Goal: Download file/media

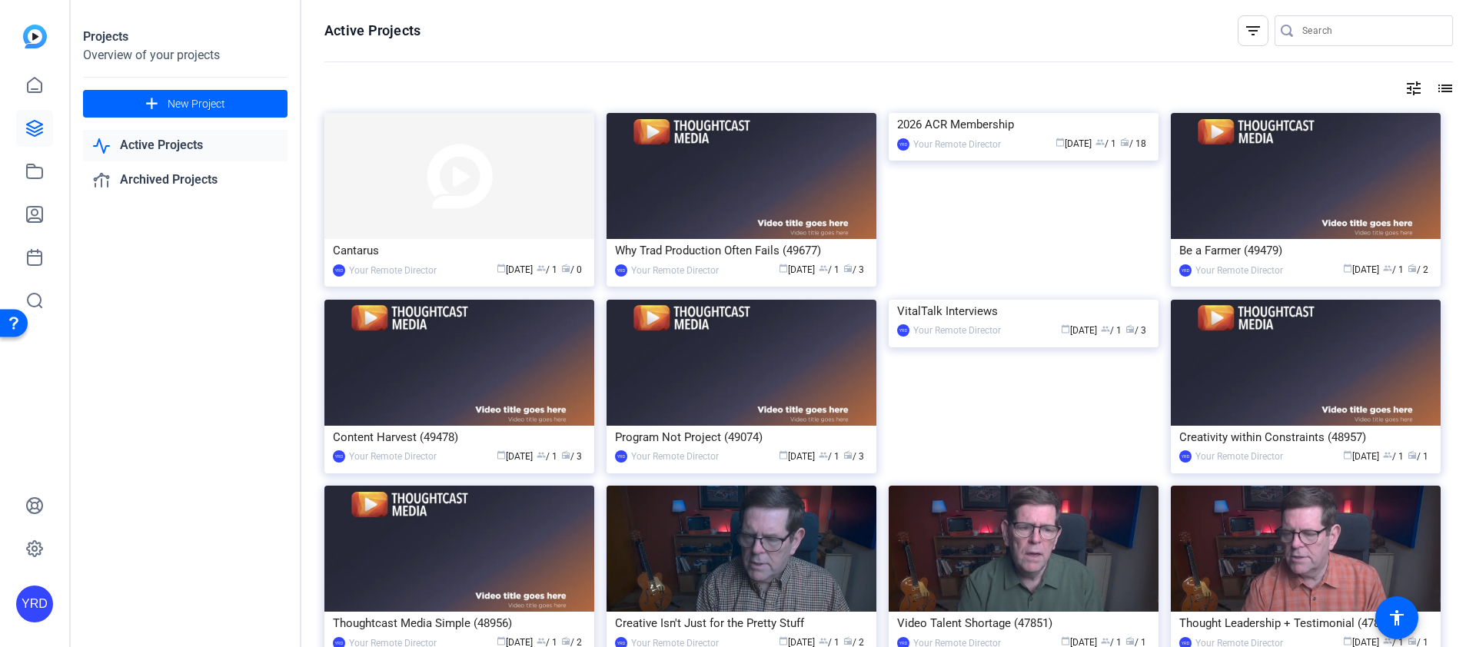
click at [1324, 44] on div at bounding box center [1372, 30] width 138 height 31
click at [1325, 36] on input "Search" at bounding box center [1372, 31] width 138 height 18
type input "vital"
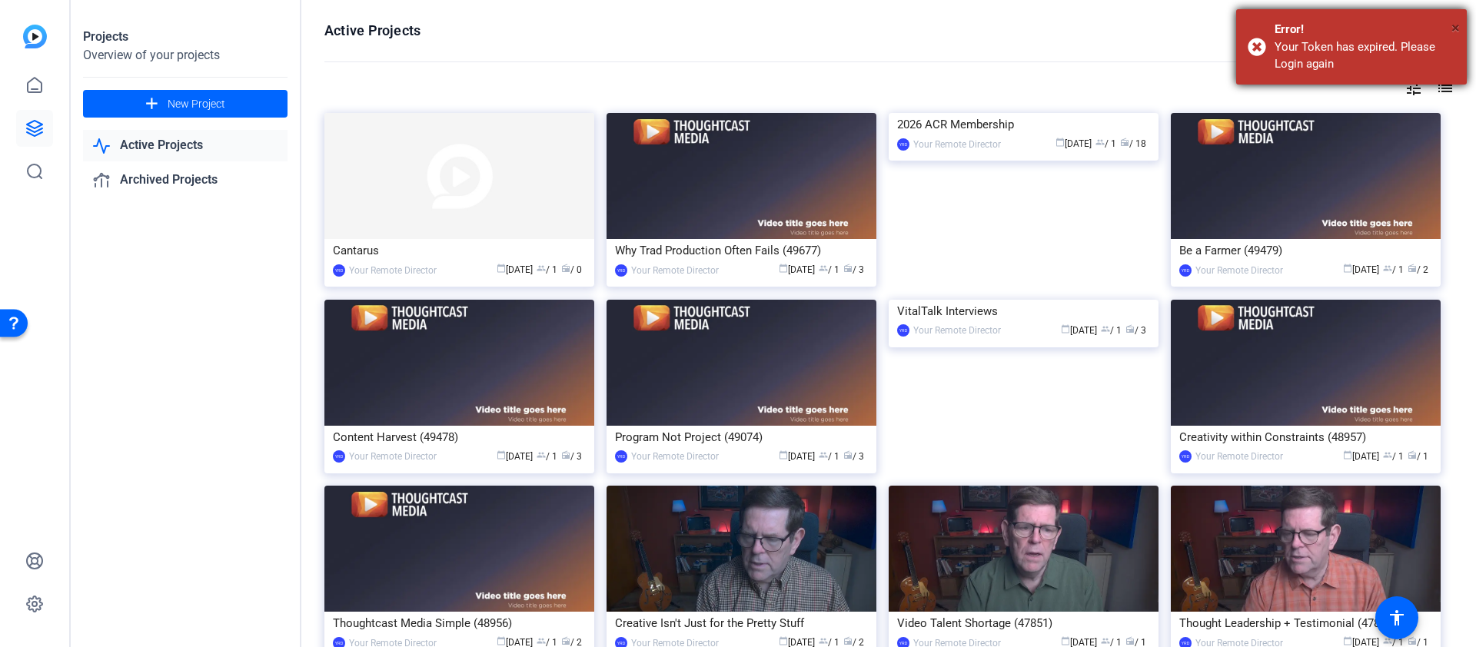
click at [1455, 27] on span "×" at bounding box center [1456, 27] width 8 height 18
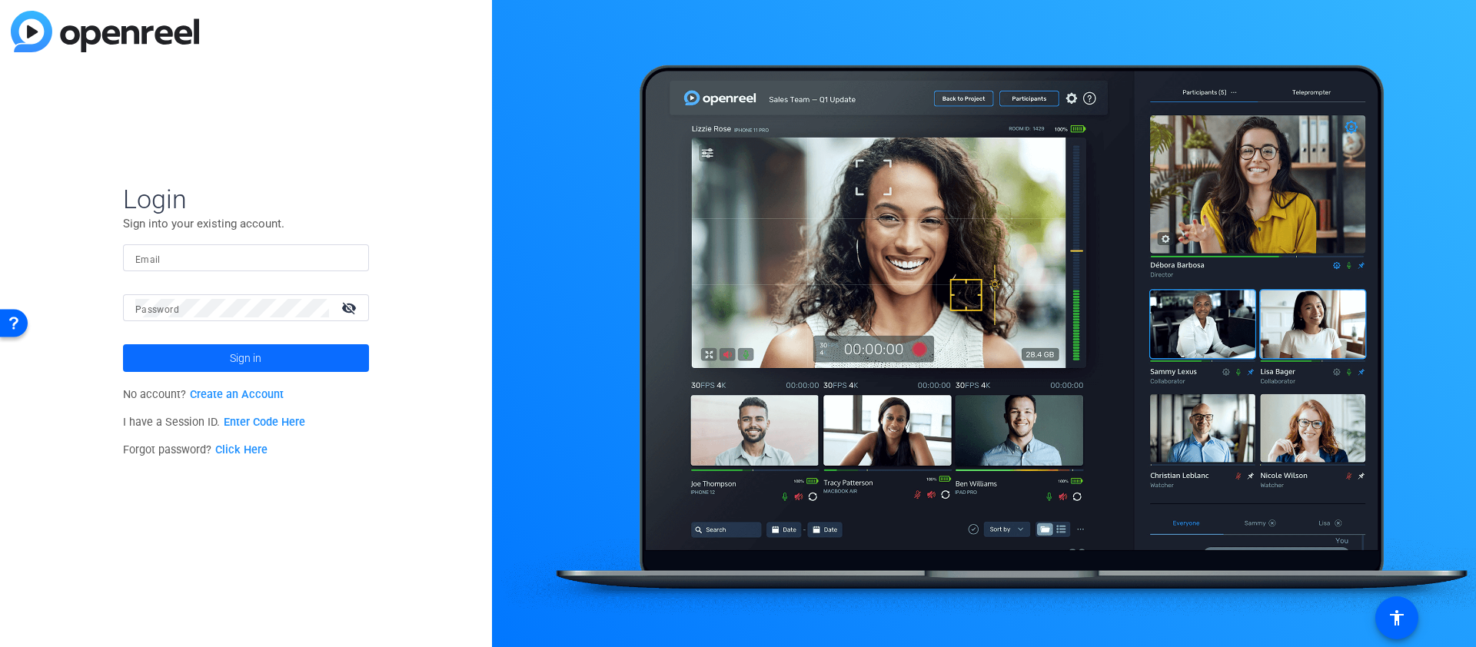
type input "[EMAIL_ADDRESS][DOMAIN_NAME]"
click at [287, 358] on span at bounding box center [246, 358] width 246 height 37
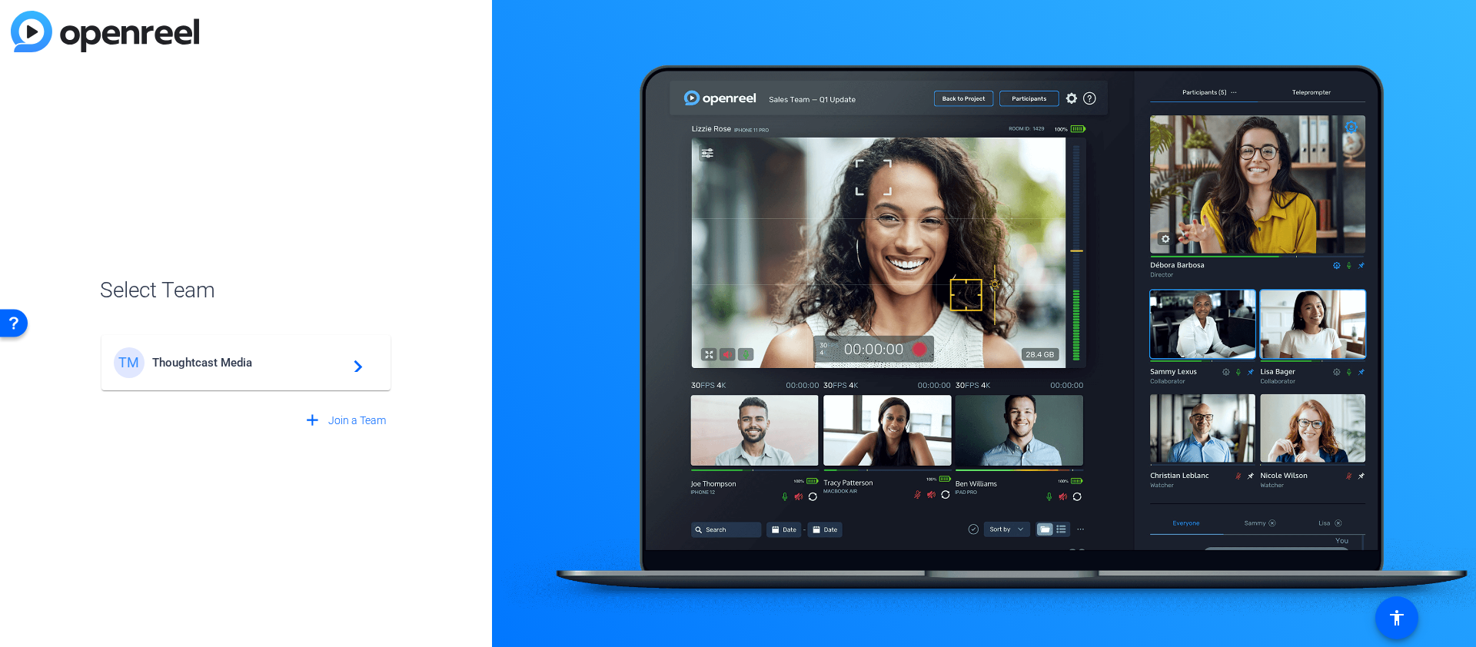
click at [282, 357] on span "Thoughtcast Media" at bounding box center [248, 363] width 192 height 14
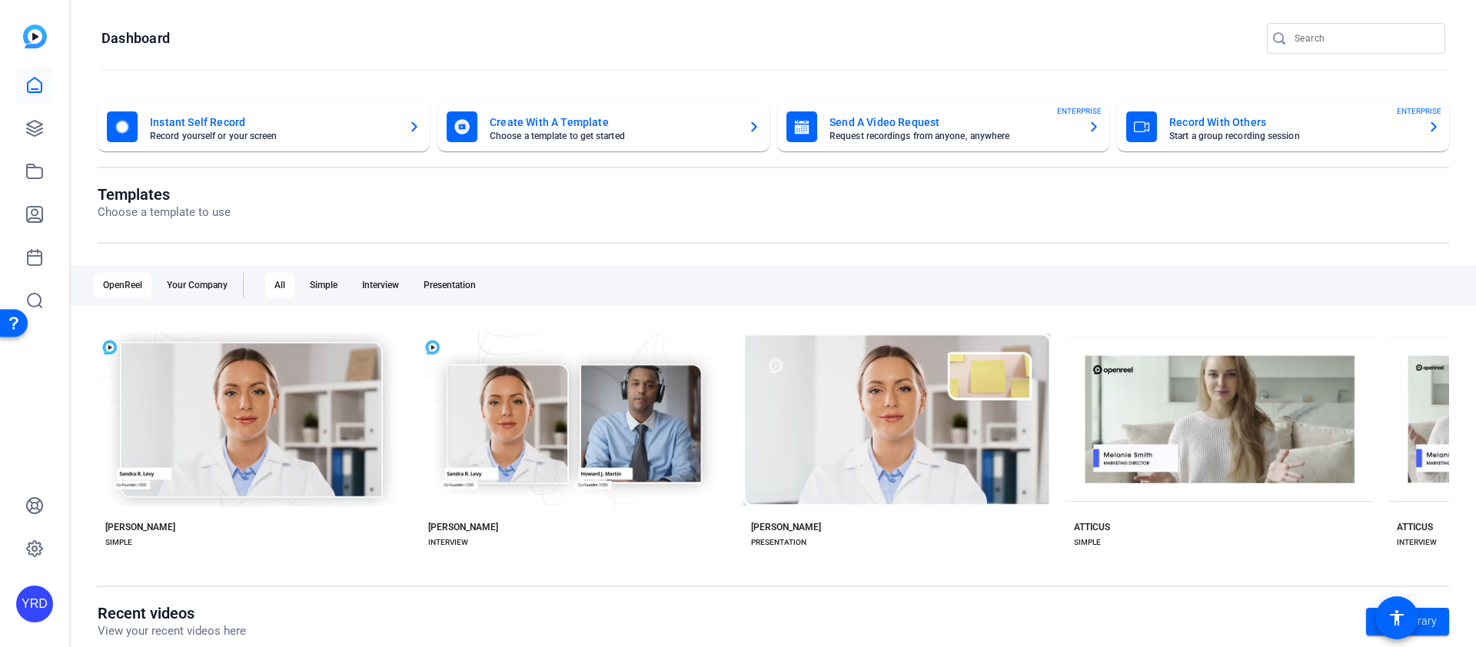
click at [1333, 38] on input "Search" at bounding box center [1364, 38] width 138 height 18
type input "vital"
click at [46, 128] on link at bounding box center [34, 128] width 37 height 37
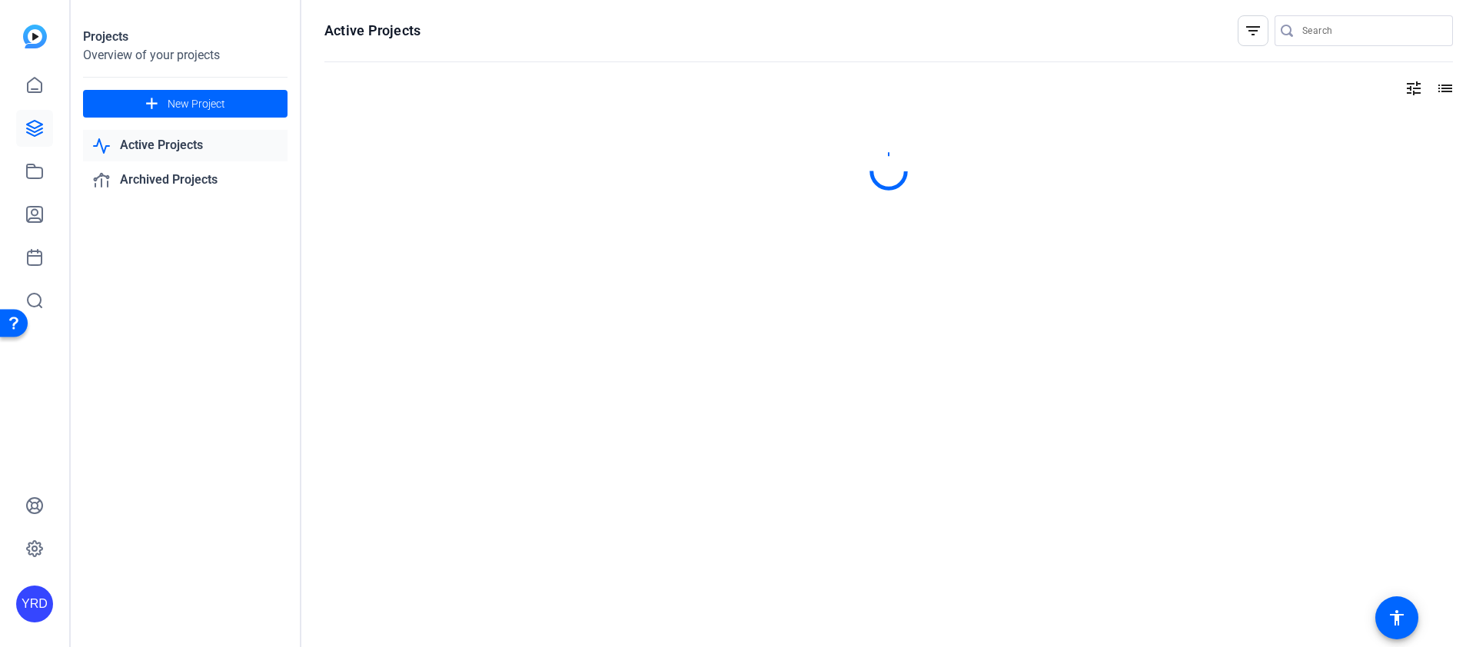
click at [1334, 32] on input "Search" at bounding box center [1372, 31] width 138 height 18
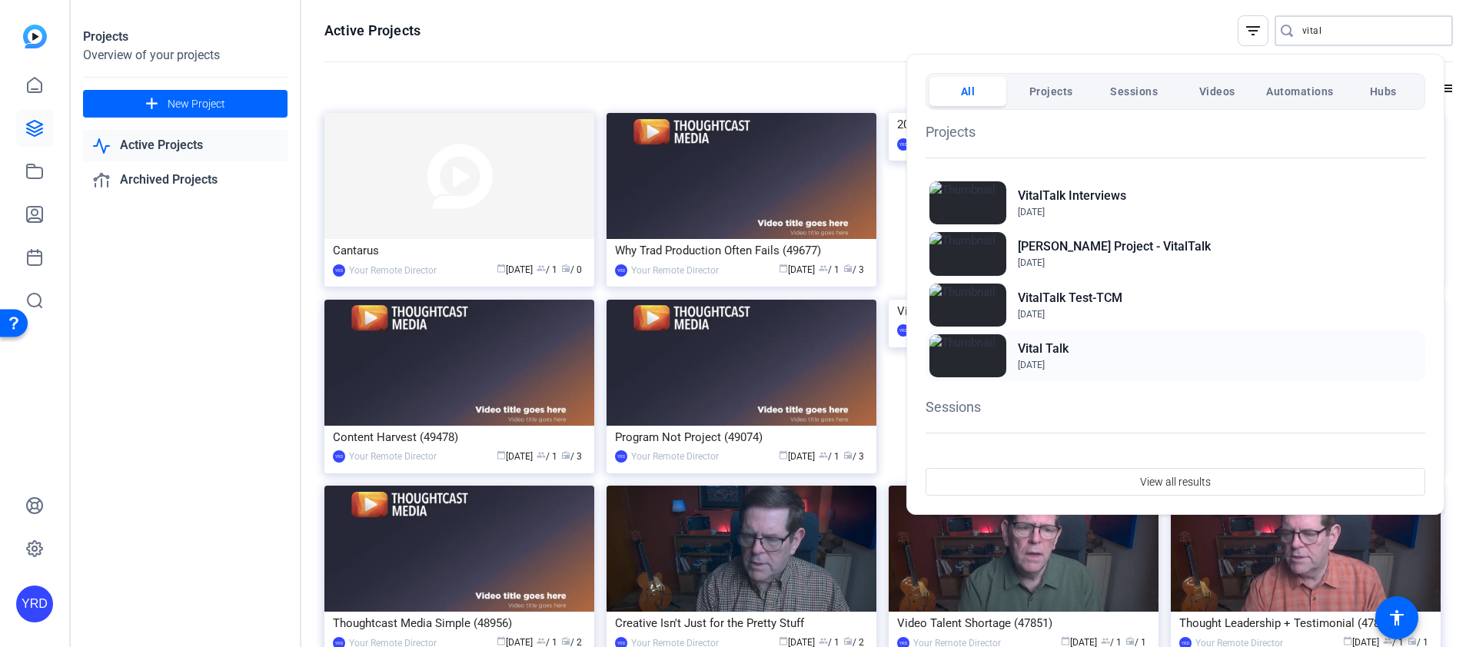
type input "vital"
click at [1069, 354] on h2 "Vital Talk" at bounding box center [1043, 349] width 51 height 18
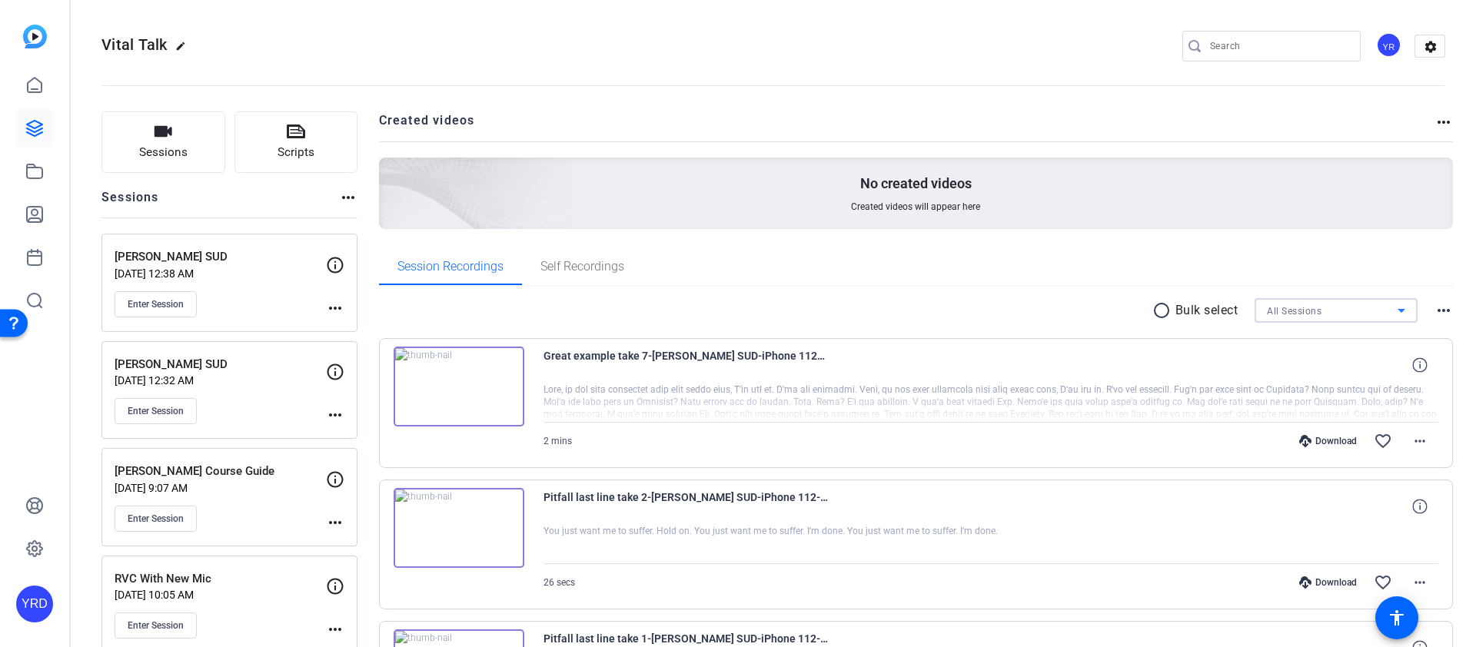
click at [1308, 311] on span "All Sessions" at bounding box center [1294, 311] width 55 height 11
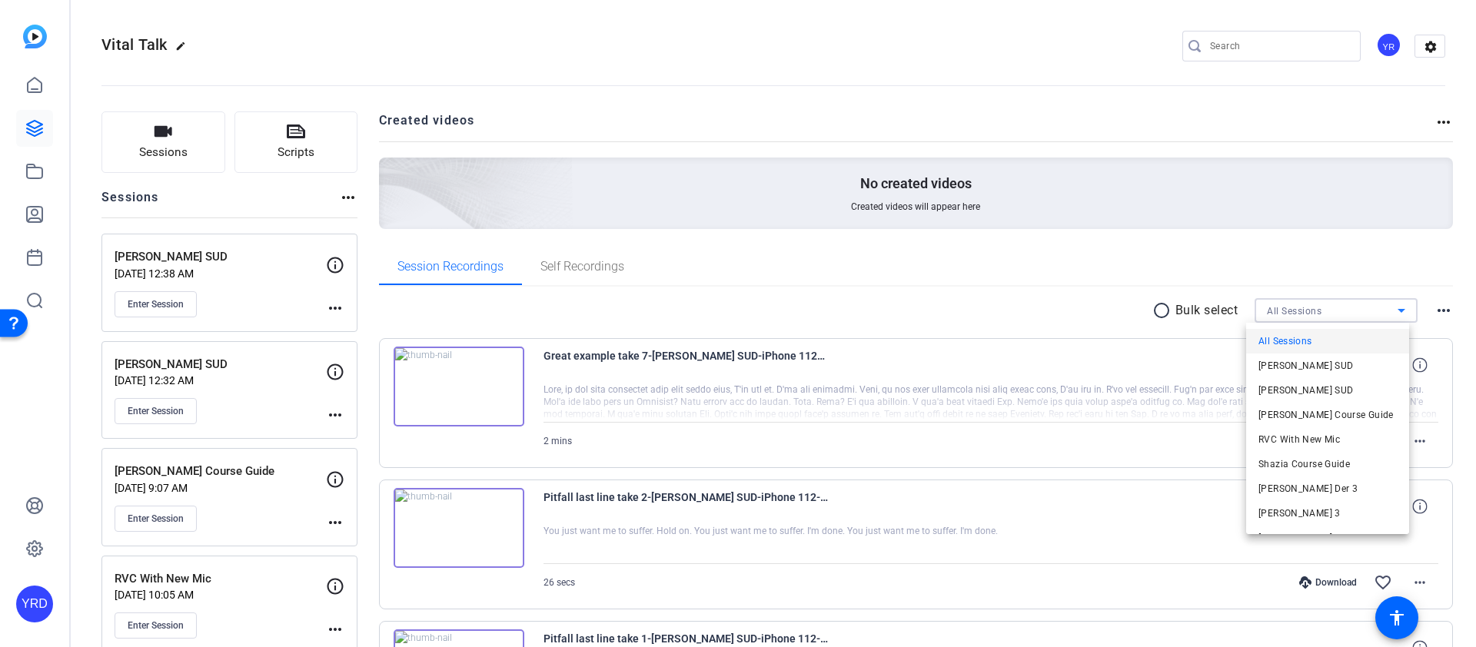
click at [1313, 387] on span "Jill Nuzzo SUD" at bounding box center [1306, 390] width 95 height 18
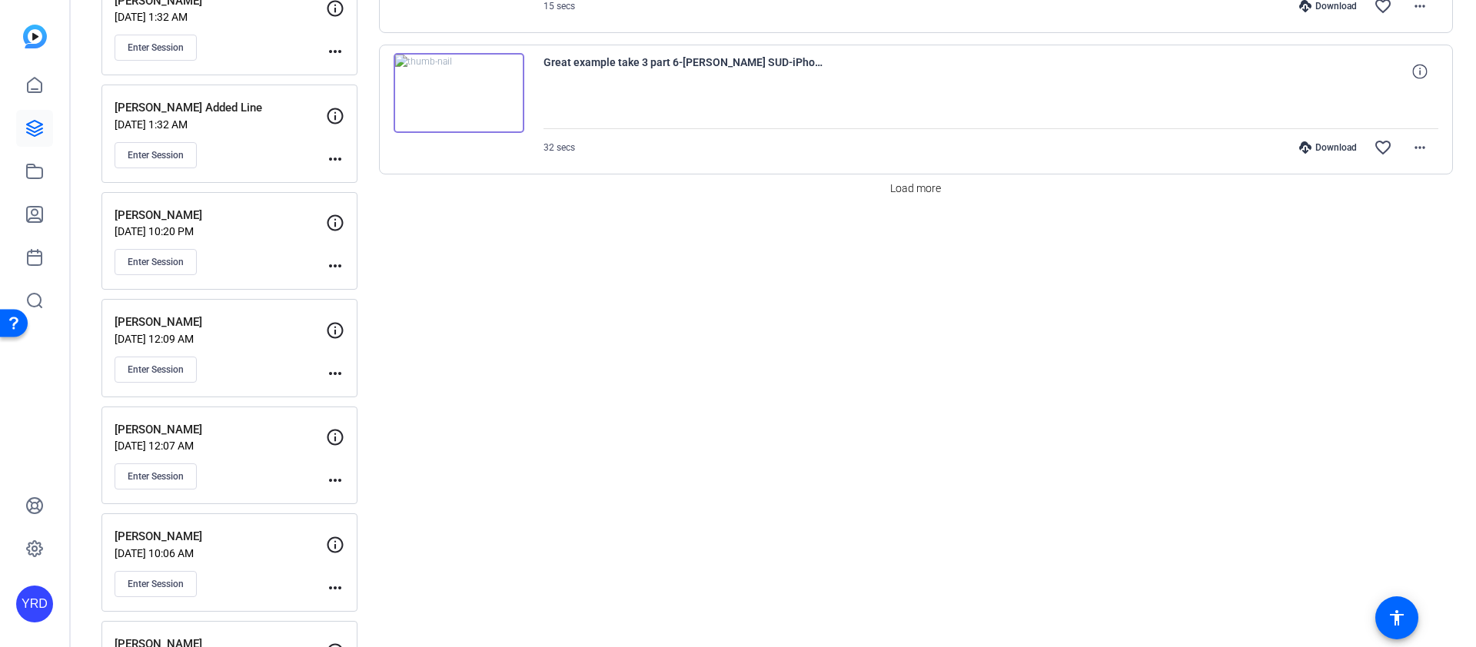
scroll to position [1440, 0]
click at [927, 190] on span "Load more" at bounding box center [915, 186] width 51 height 16
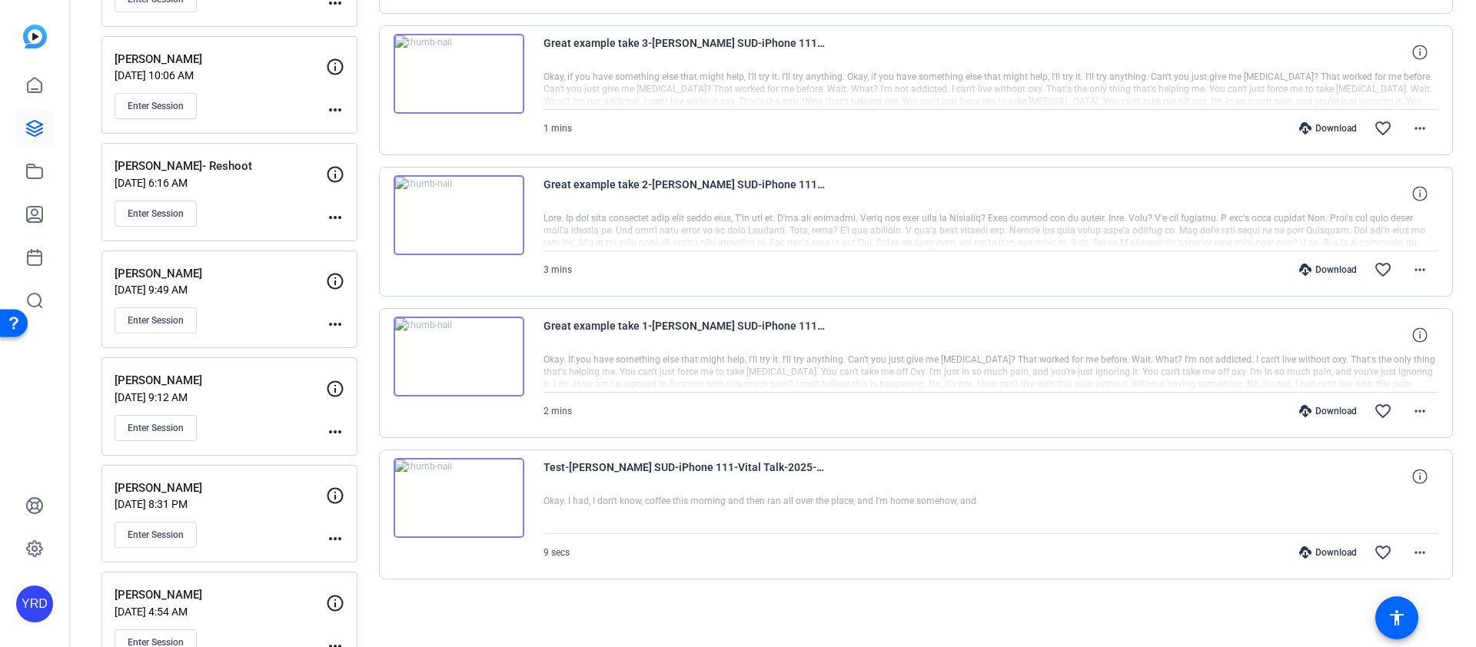
scroll to position [2012, 0]
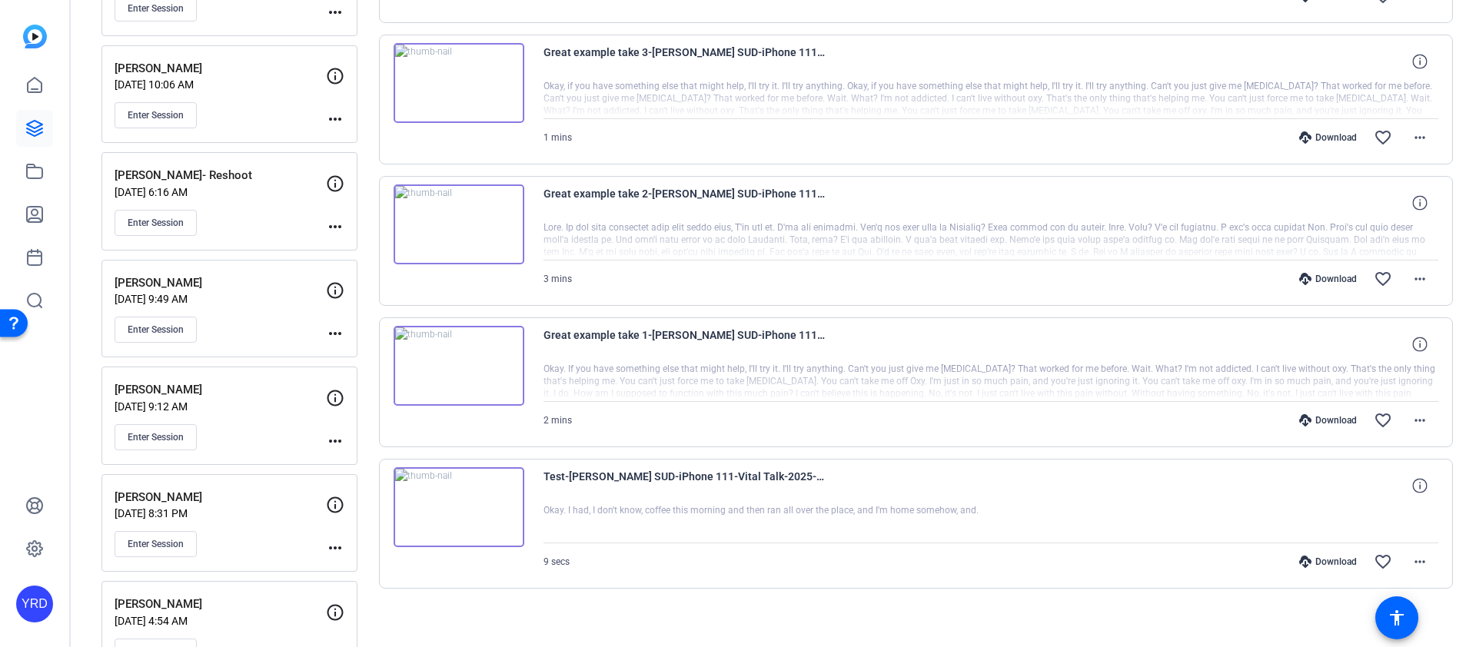
click at [1326, 420] on div "Download" at bounding box center [1328, 420] width 73 height 12
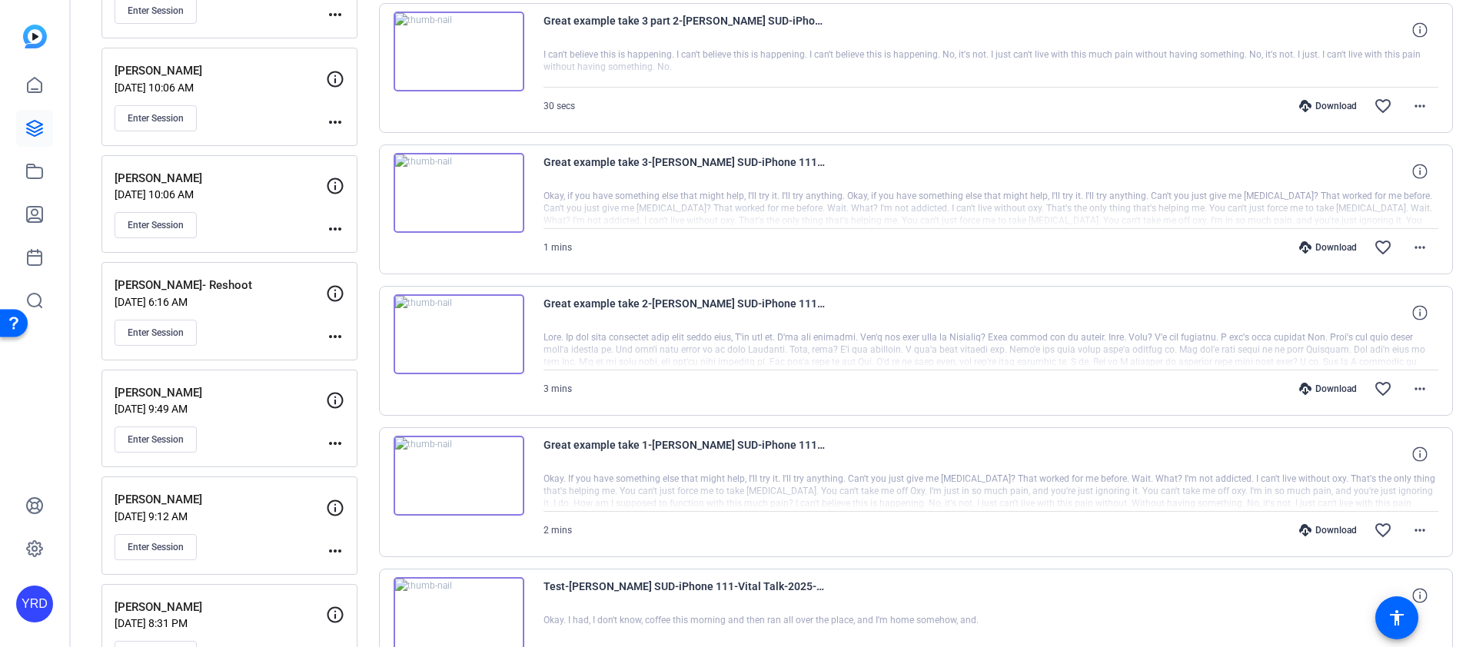
scroll to position [1893, 0]
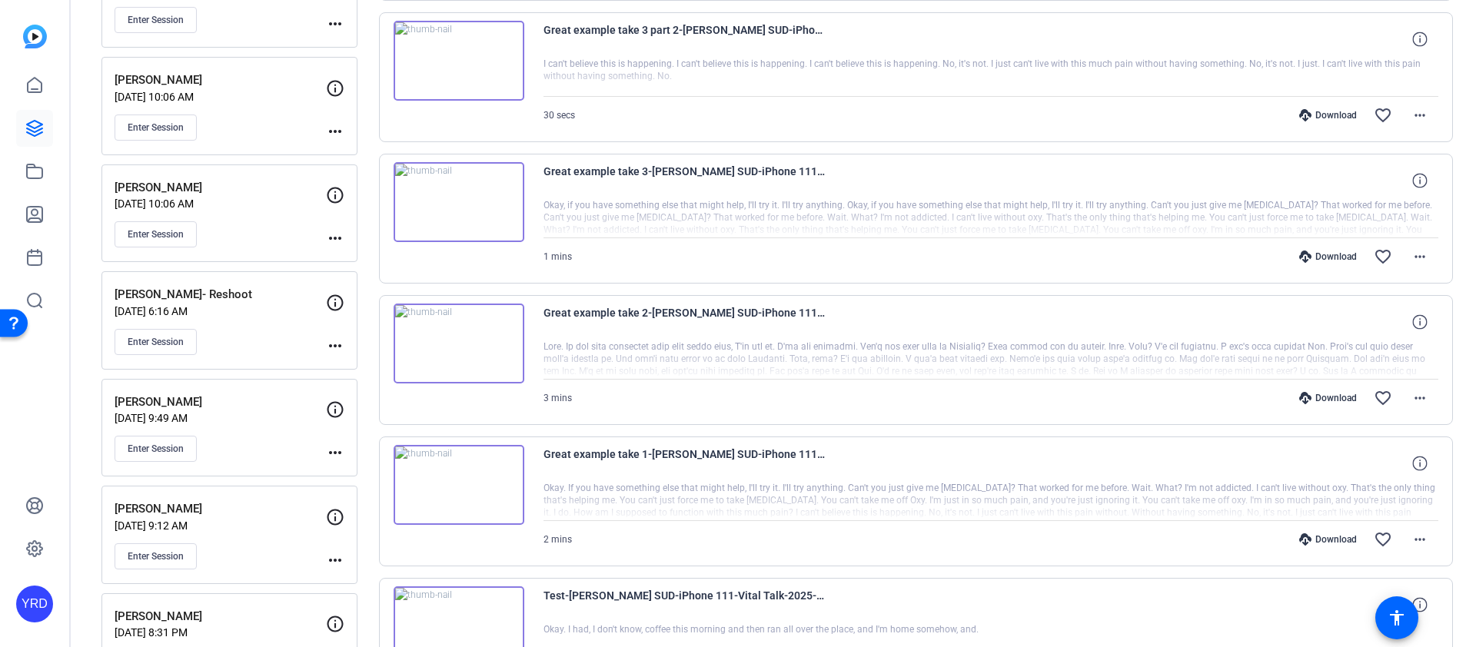
click at [1310, 397] on div "Download" at bounding box center [1328, 398] width 73 height 12
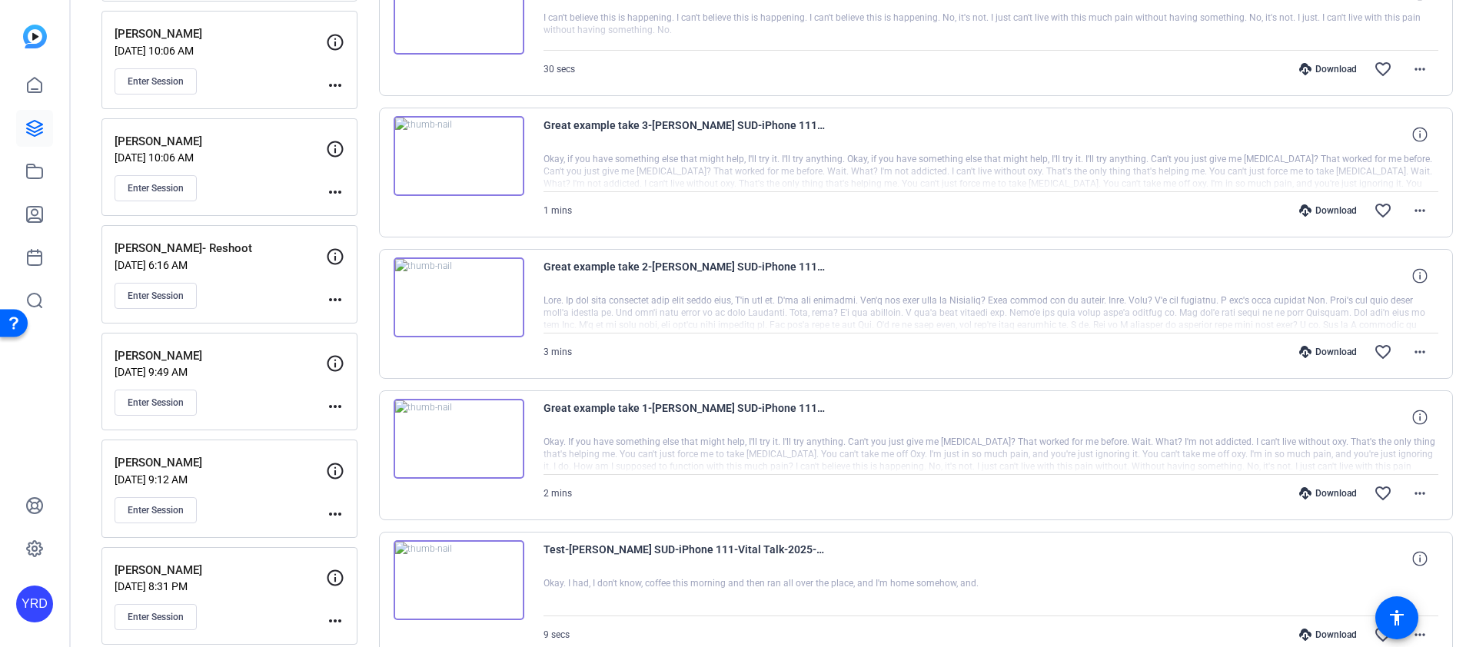
scroll to position [1912, 0]
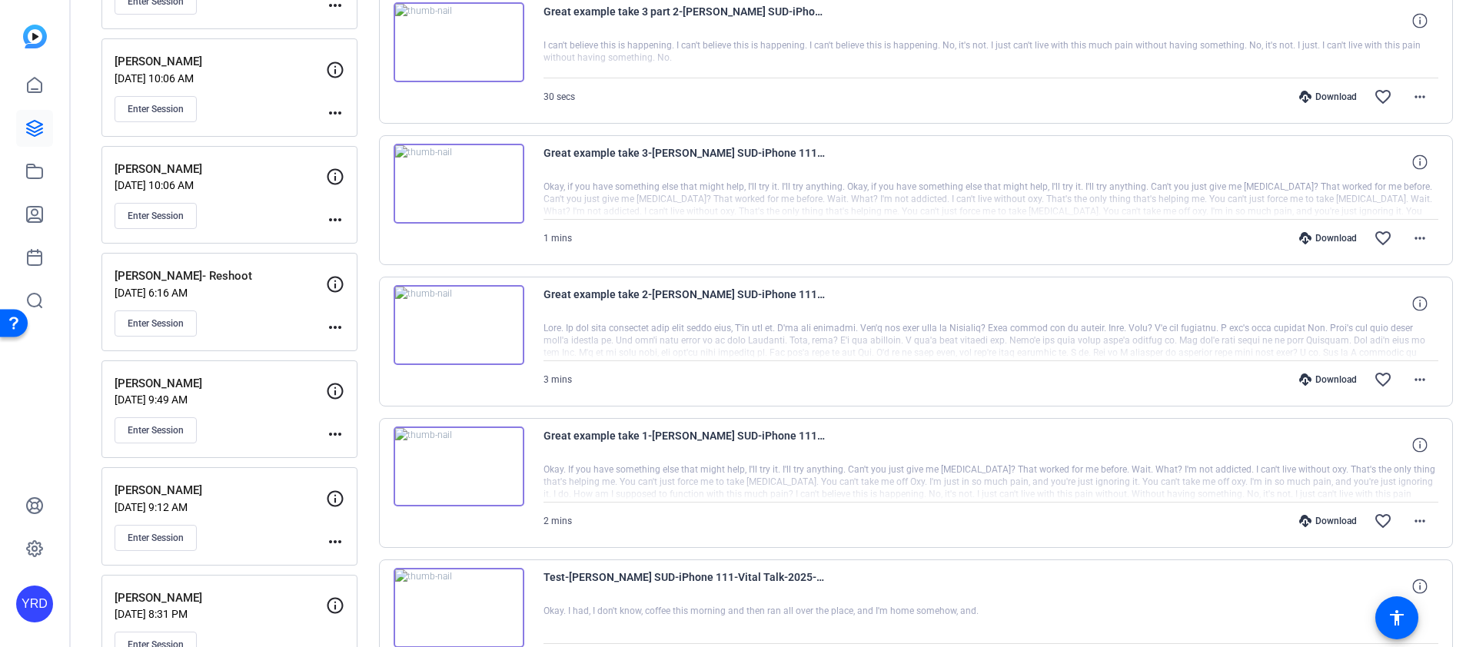
click at [1324, 238] on div "Download" at bounding box center [1328, 238] width 73 height 12
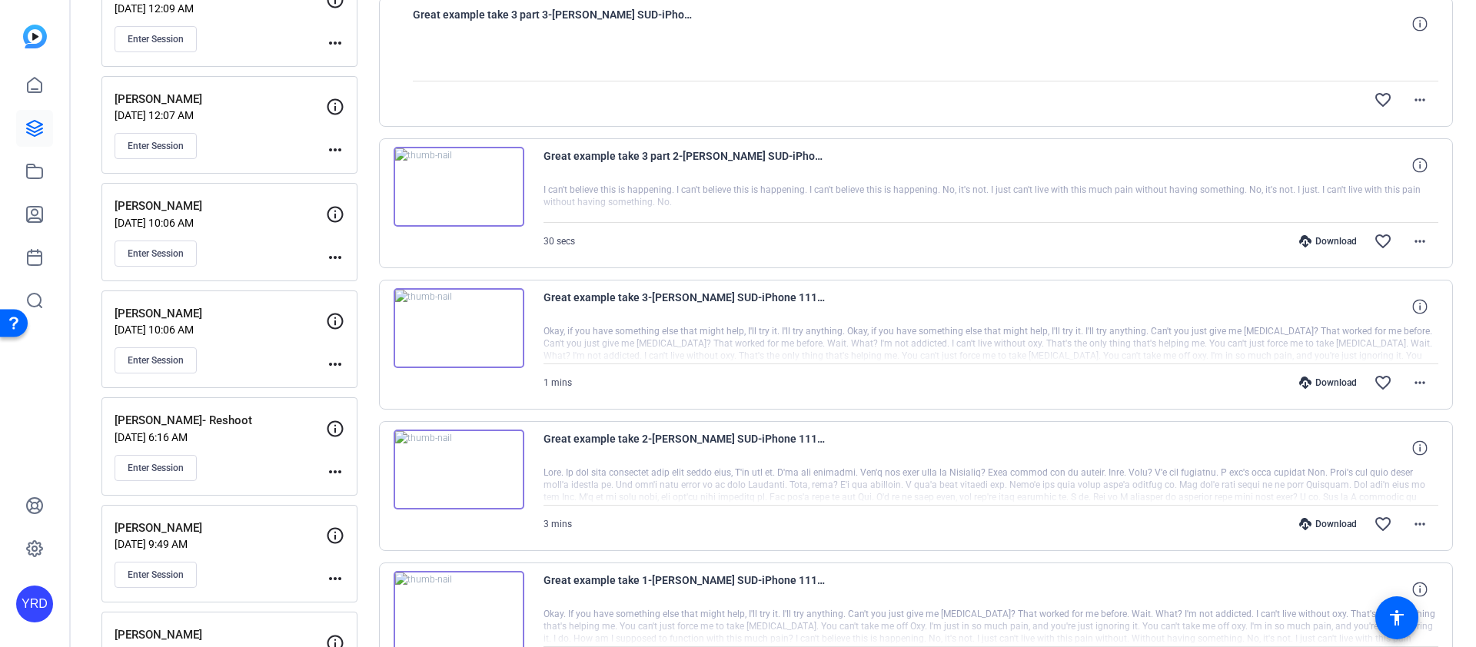
scroll to position [1700, 0]
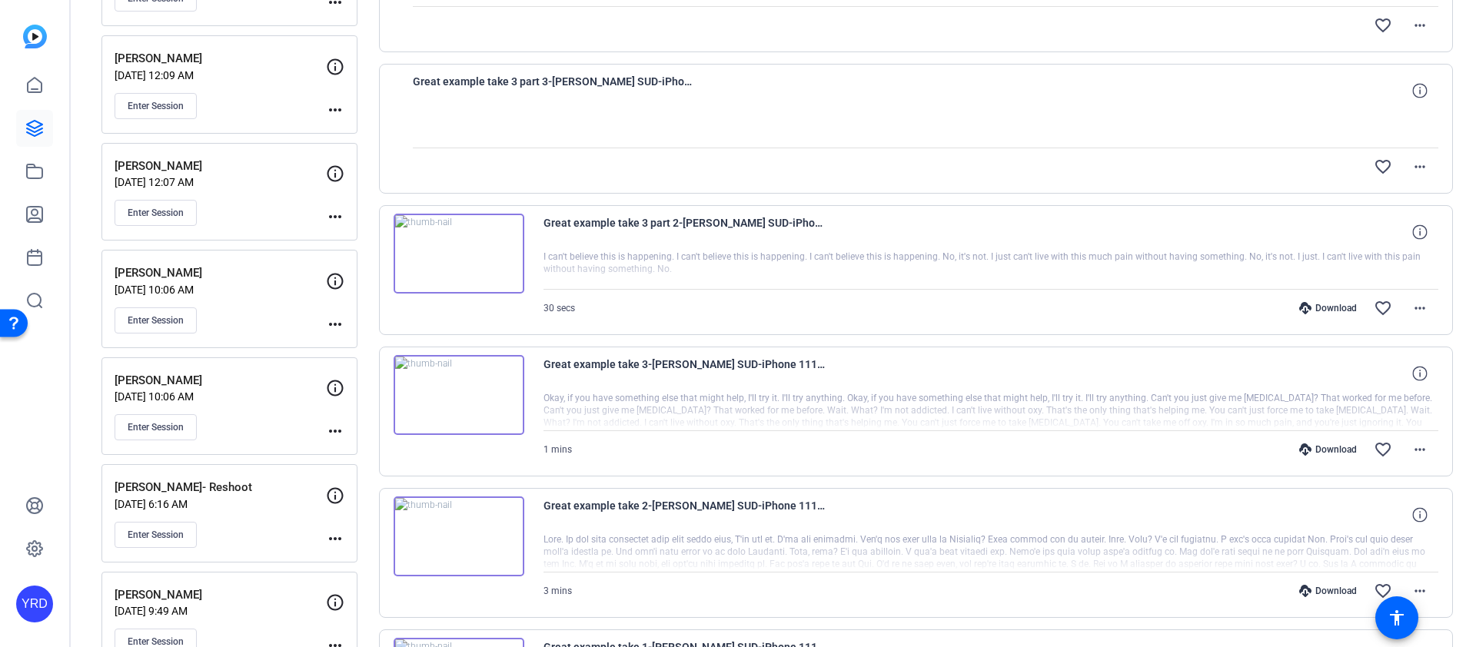
click at [1321, 313] on div "Download" at bounding box center [1328, 308] width 73 height 12
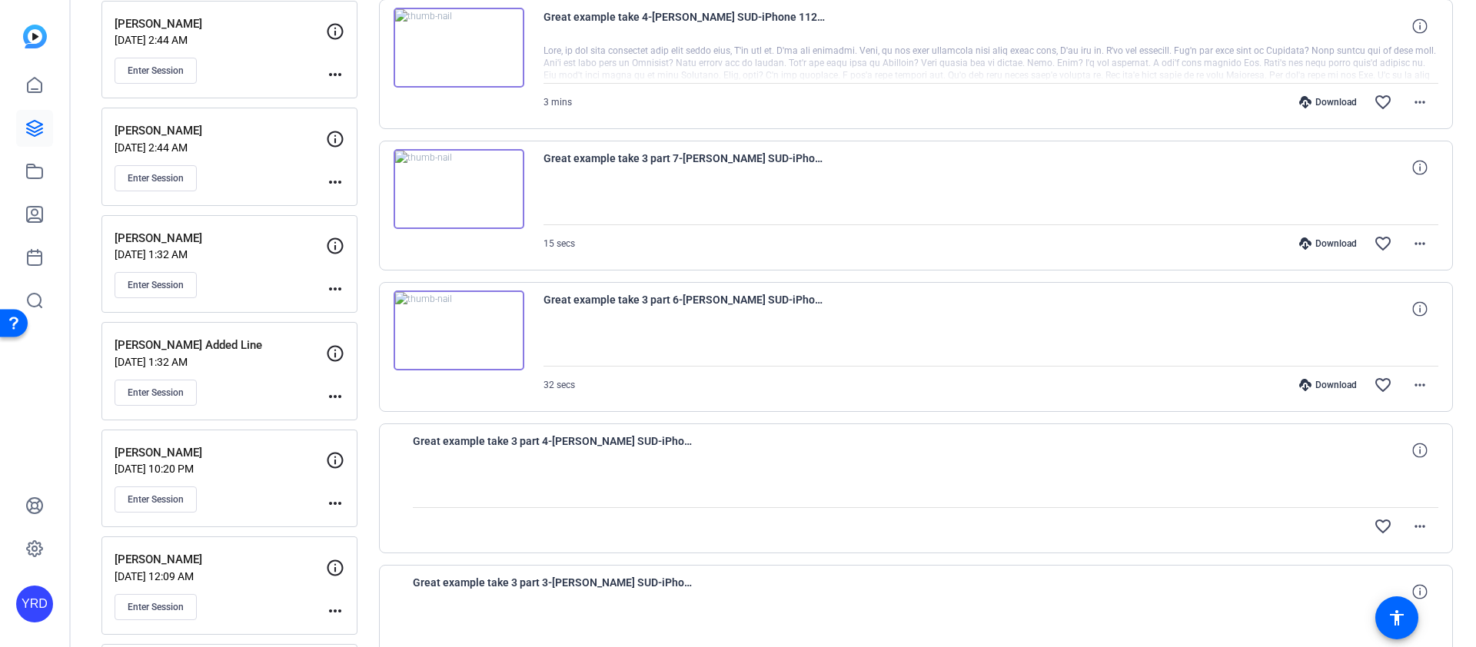
scroll to position [1192, 0]
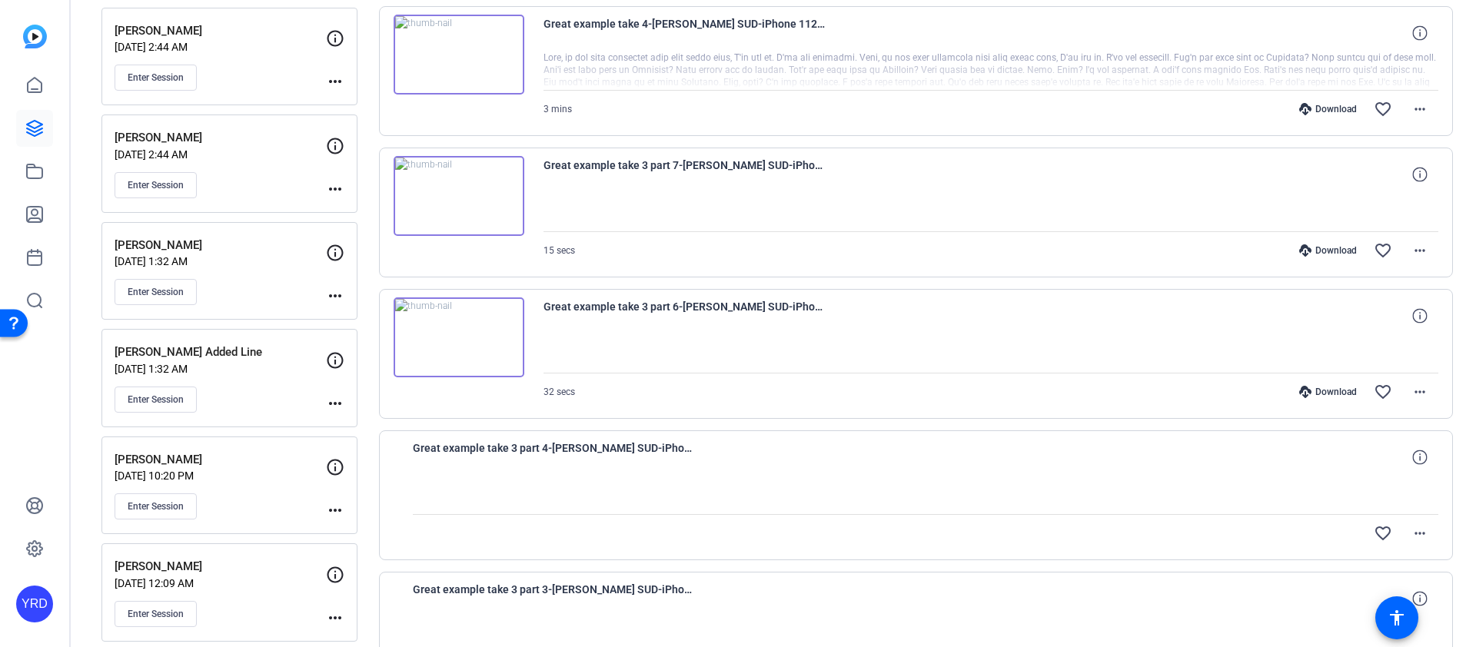
click at [1320, 394] on div "Download" at bounding box center [1328, 392] width 73 height 12
click at [1313, 245] on div "Download" at bounding box center [1328, 251] width 73 height 12
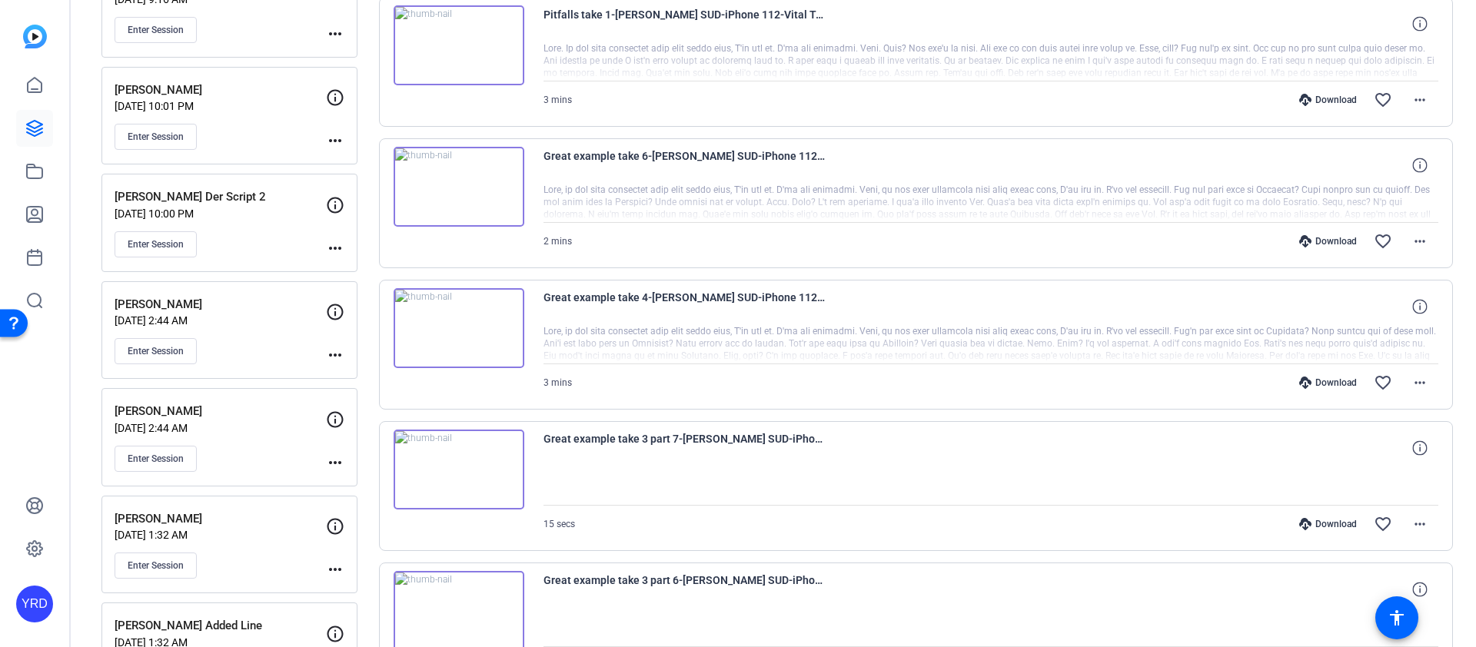
scroll to position [861, 0]
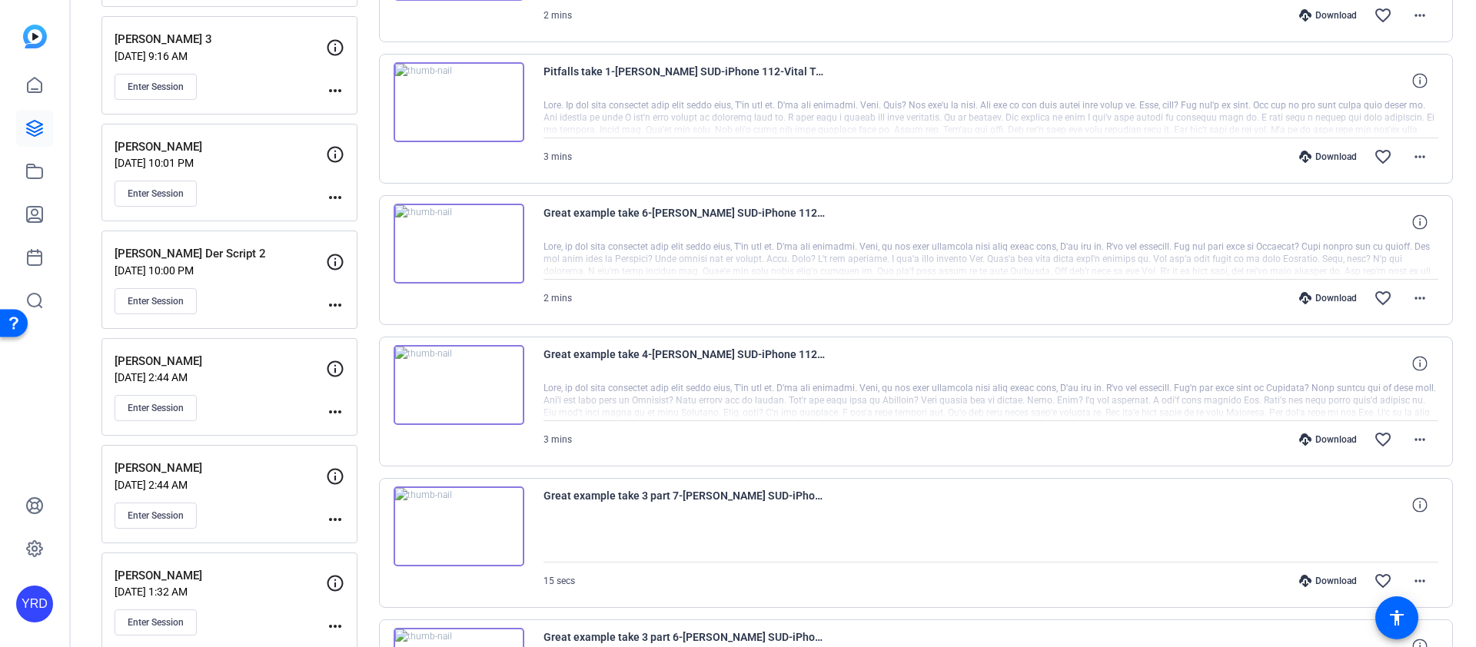
click at [1329, 438] on div "Download" at bounding box center [1328, 440] width 73 height 12
click at [1320, 298] on div "Download" at bounding box center [1328, 298] width 73 height 12
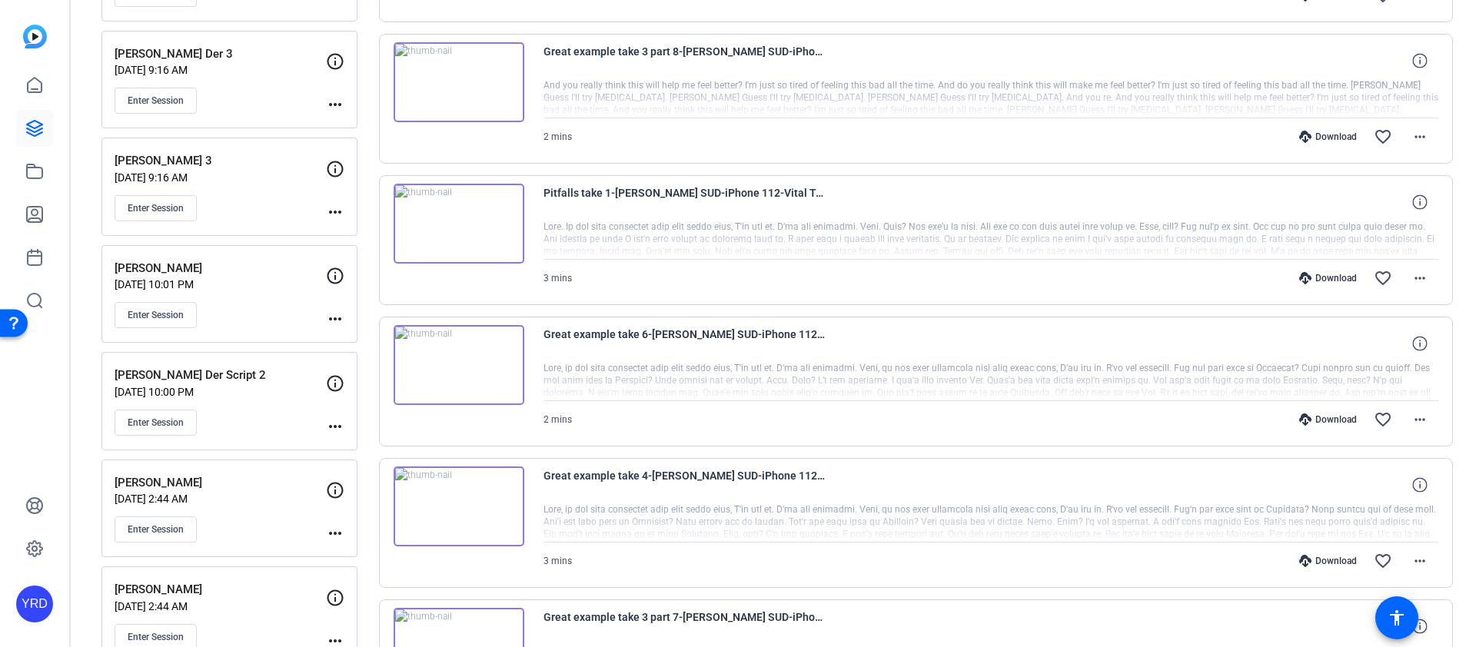
scroll to position [727, 0]
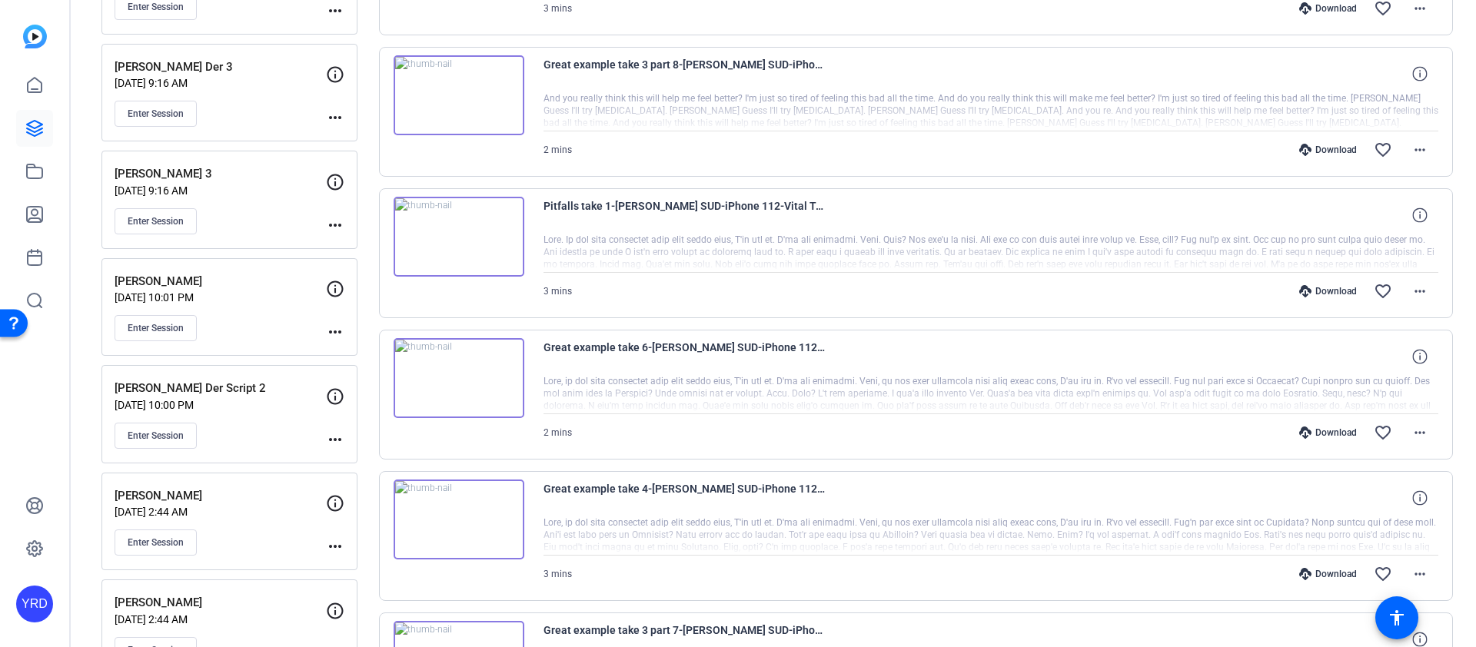
click at [1327, 291] on div "Download" at bounding box center [1328, 291] width 73 height 12
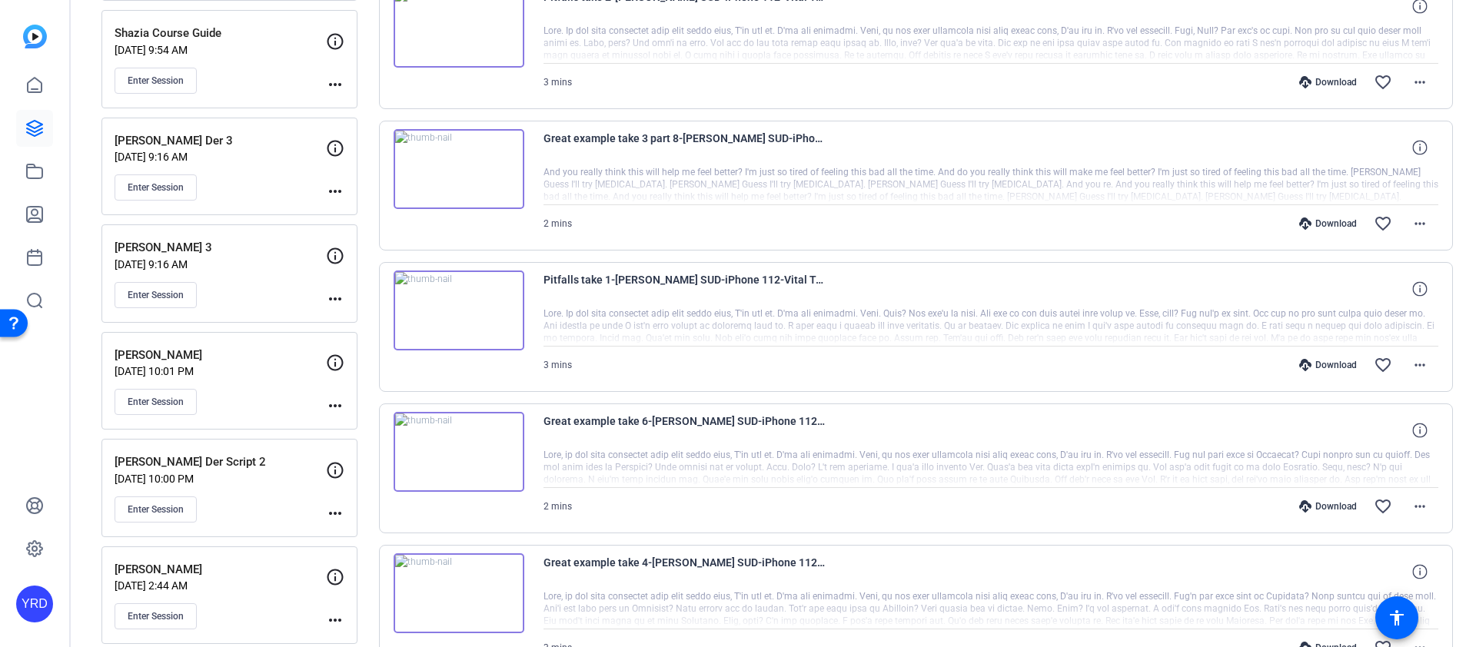
scroll to position [654, 0]
click at [1313, 224] on div "Download" at bounding box center [1328, 222] width 73 height 12
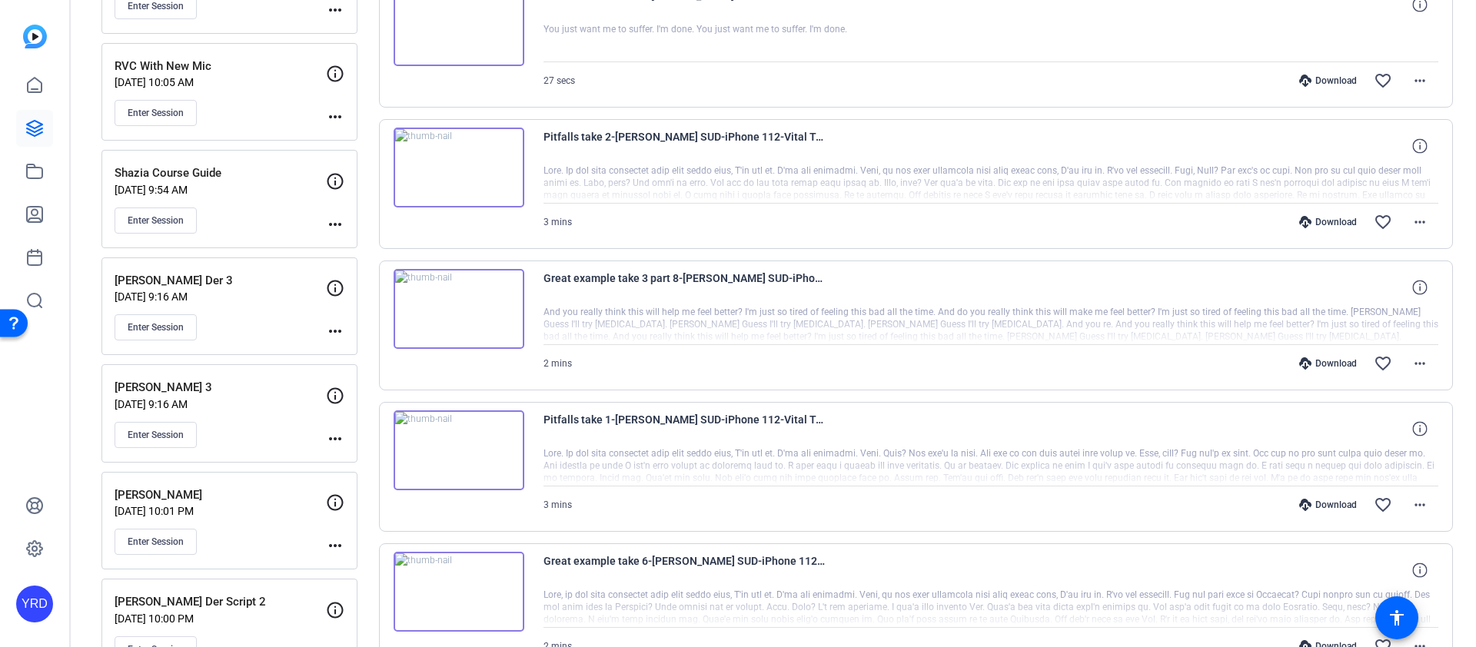
scroll to position [512, 0]
click at [1324, 225] on div "Download" at bounding box center [1328, 223] width 73 height 12
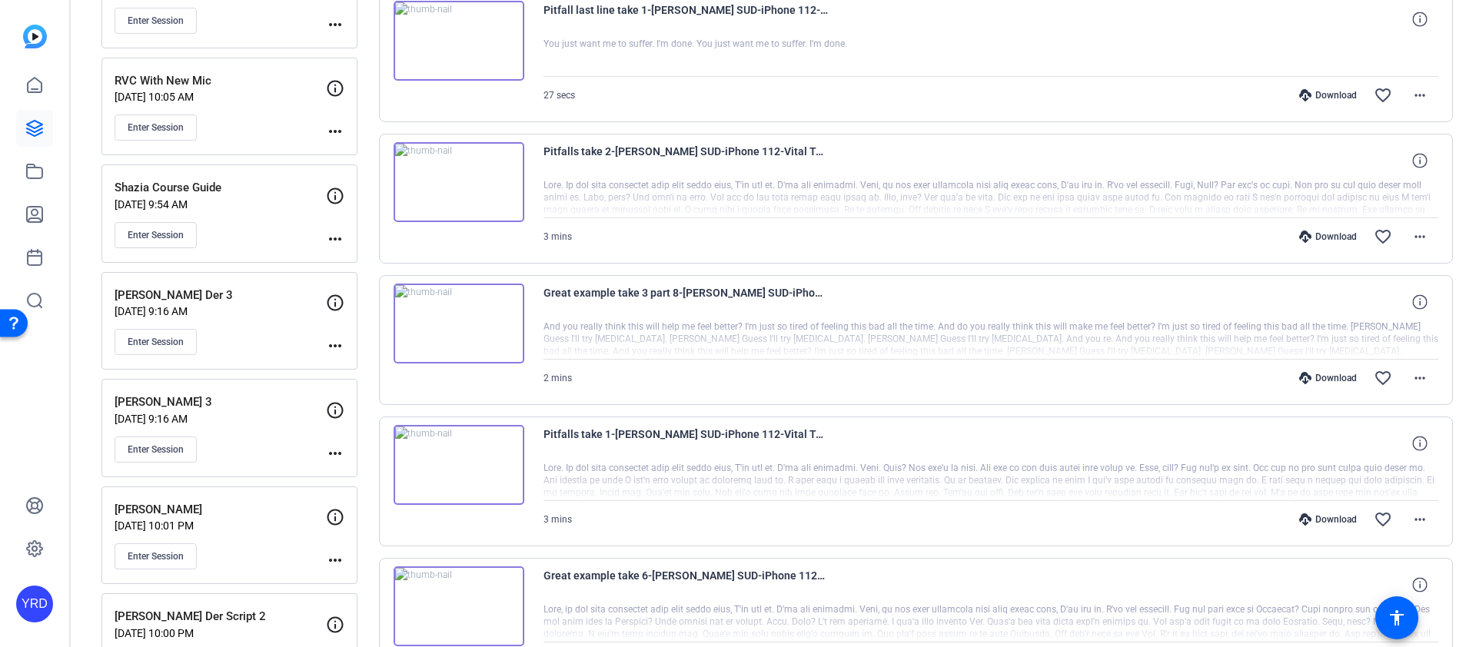
scroll to position [431, 0]
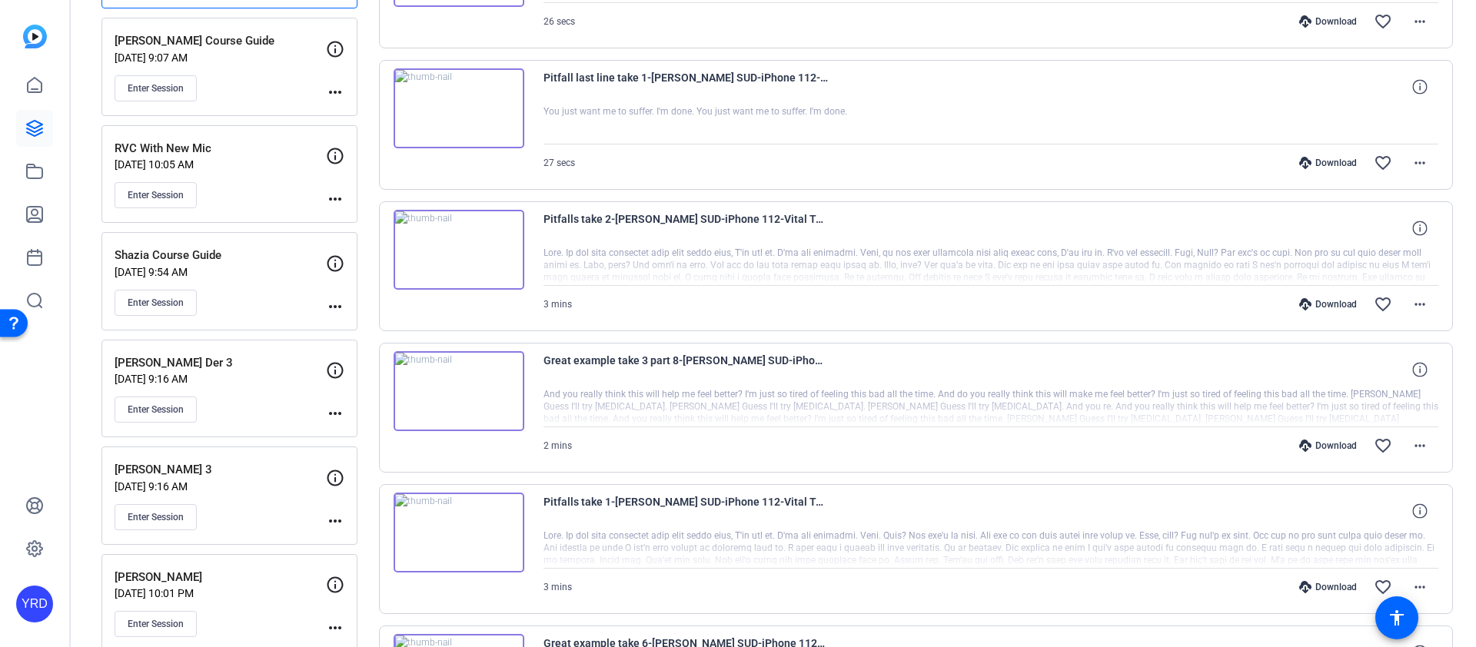
click at [1328, 161] on div "Download" at bounding box center [1328, 163] width 73 height 12
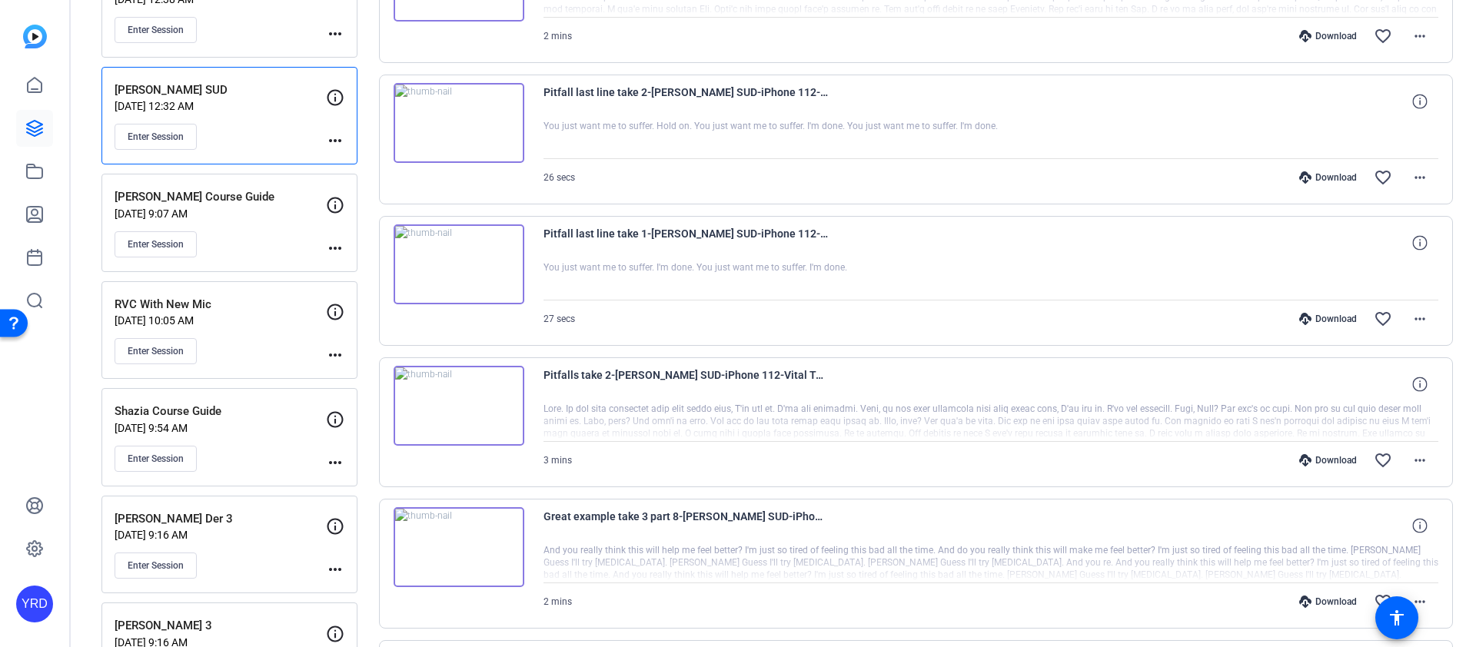
scroll to position [211, 0]
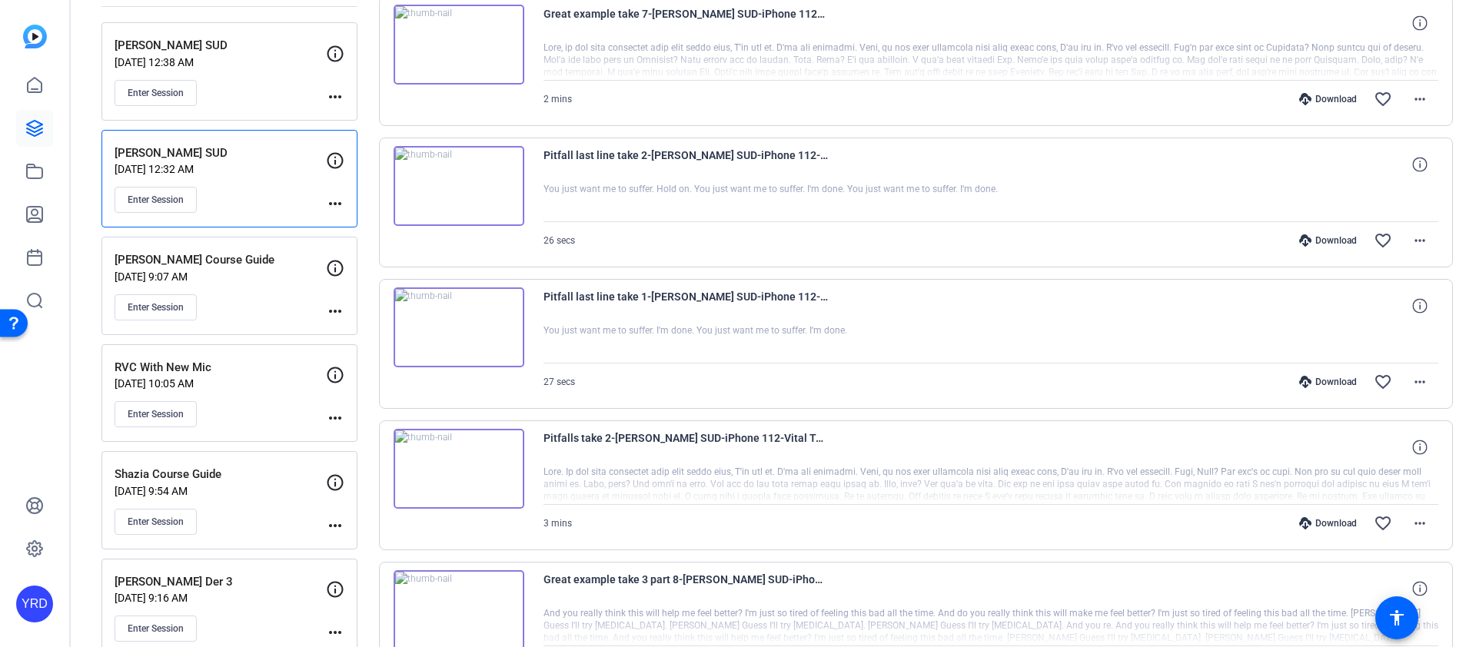
click at [1325, 241] on div "Download" at bounding box center [1328, 241] width 73 height 12
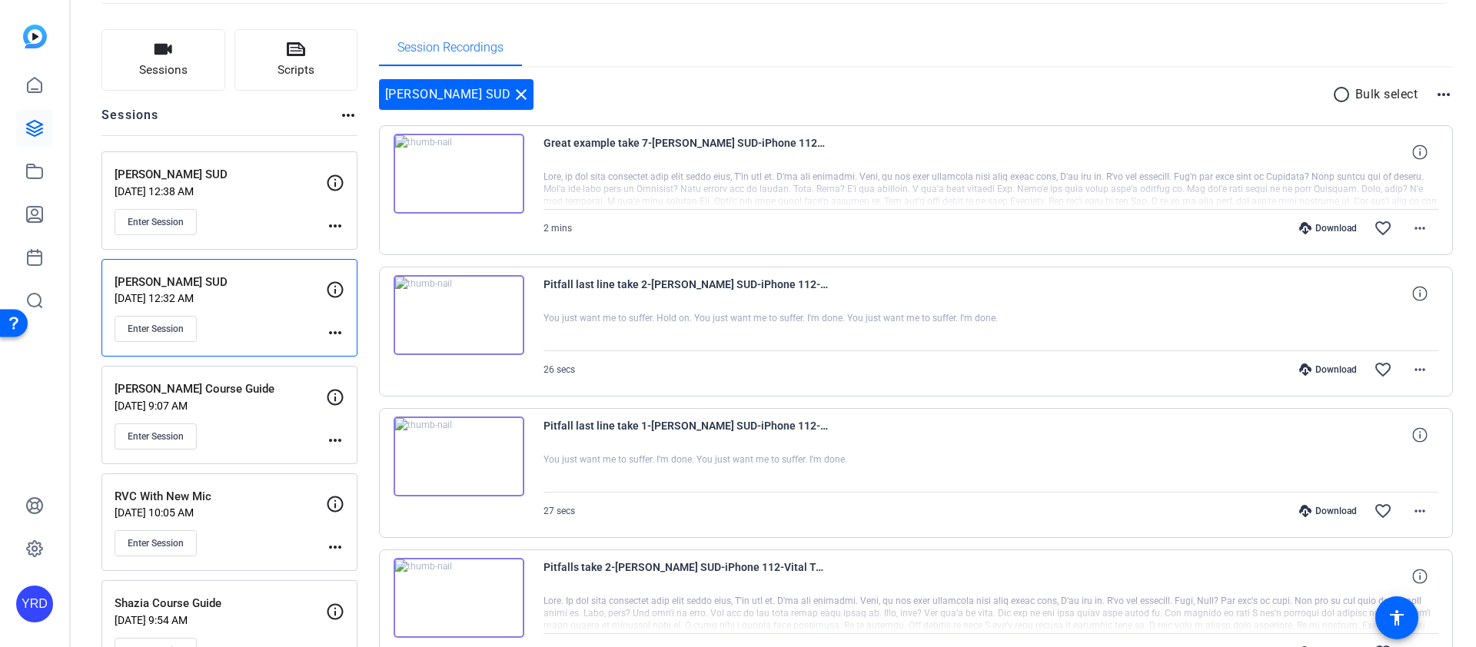
scroll to position [80, 0]
click at [1332, 214] on div "Download favorite_border more_horiz" at bounding box center [1125, 230] width 627 height 37
click at [1326, 231] on div "Download" at bounding box center [1328, 231] width 73 height 12
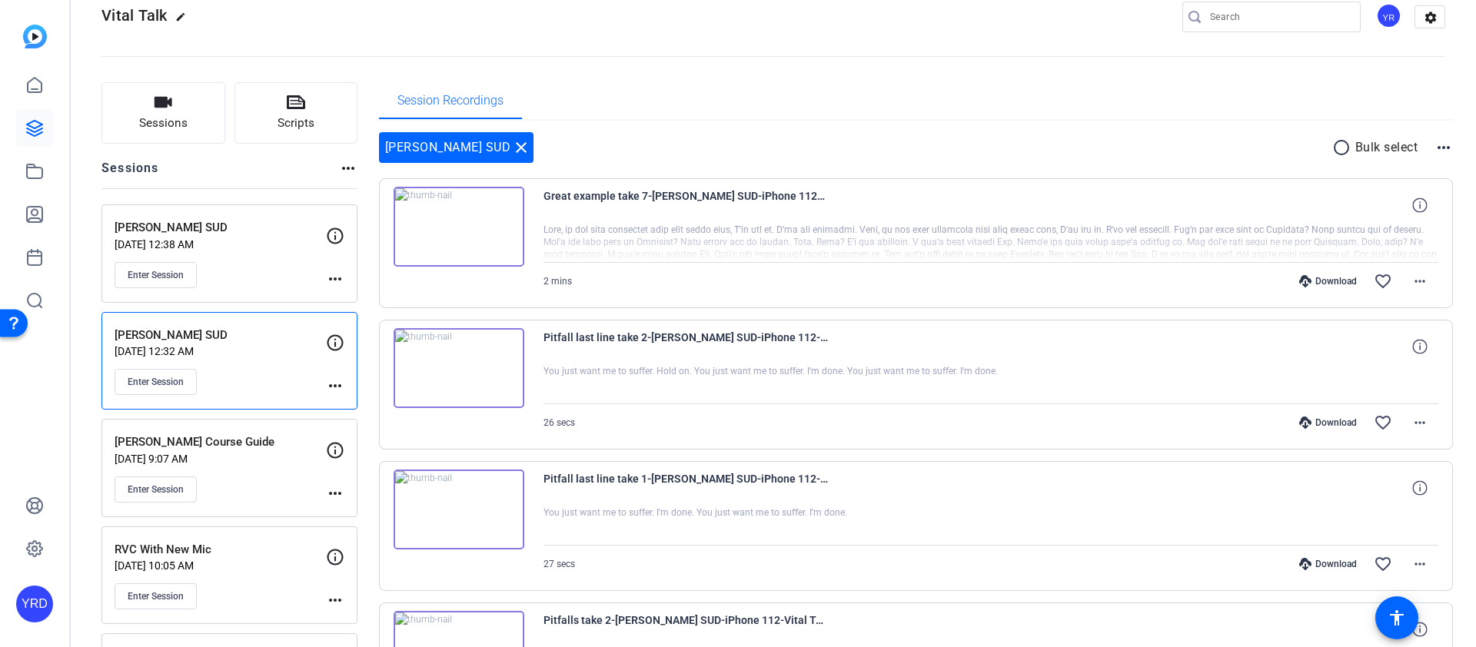
scroll to position [0, 0]
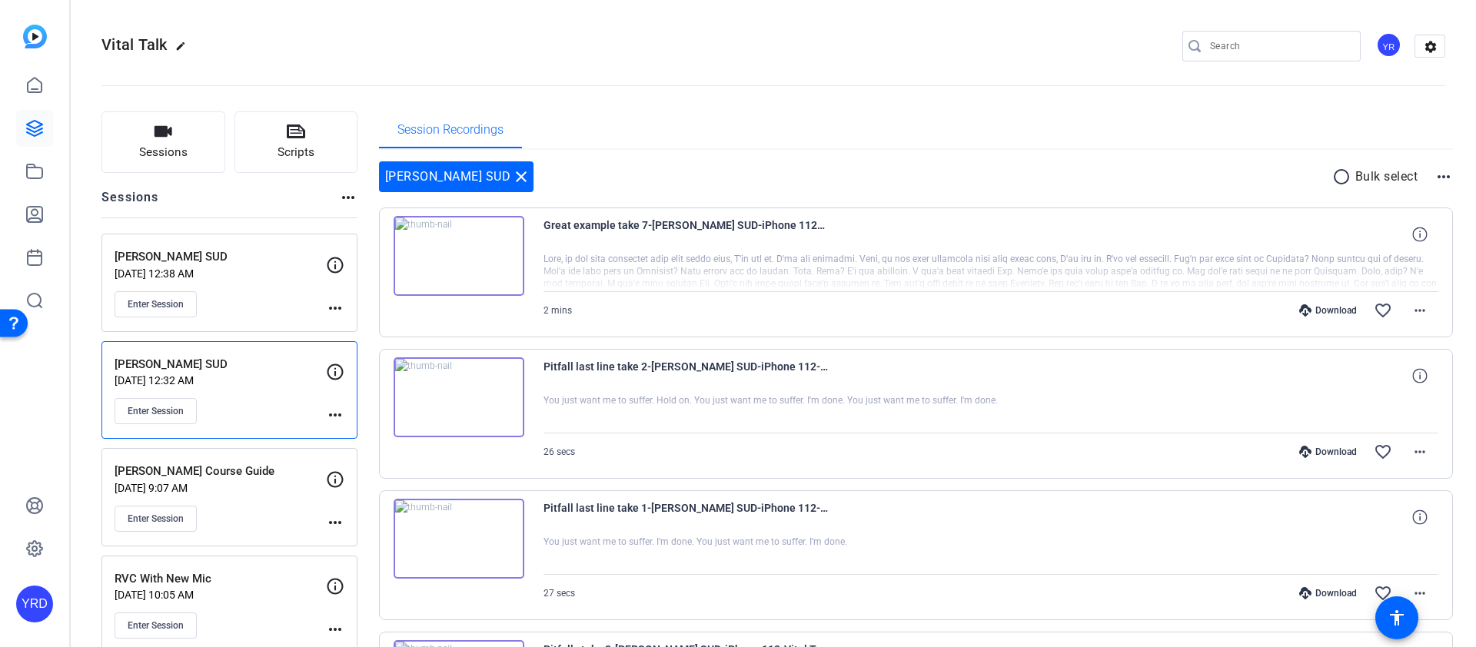
click at [512, 175] on mat-icon "close" at bounding box center [521, 177] width 18 height 18
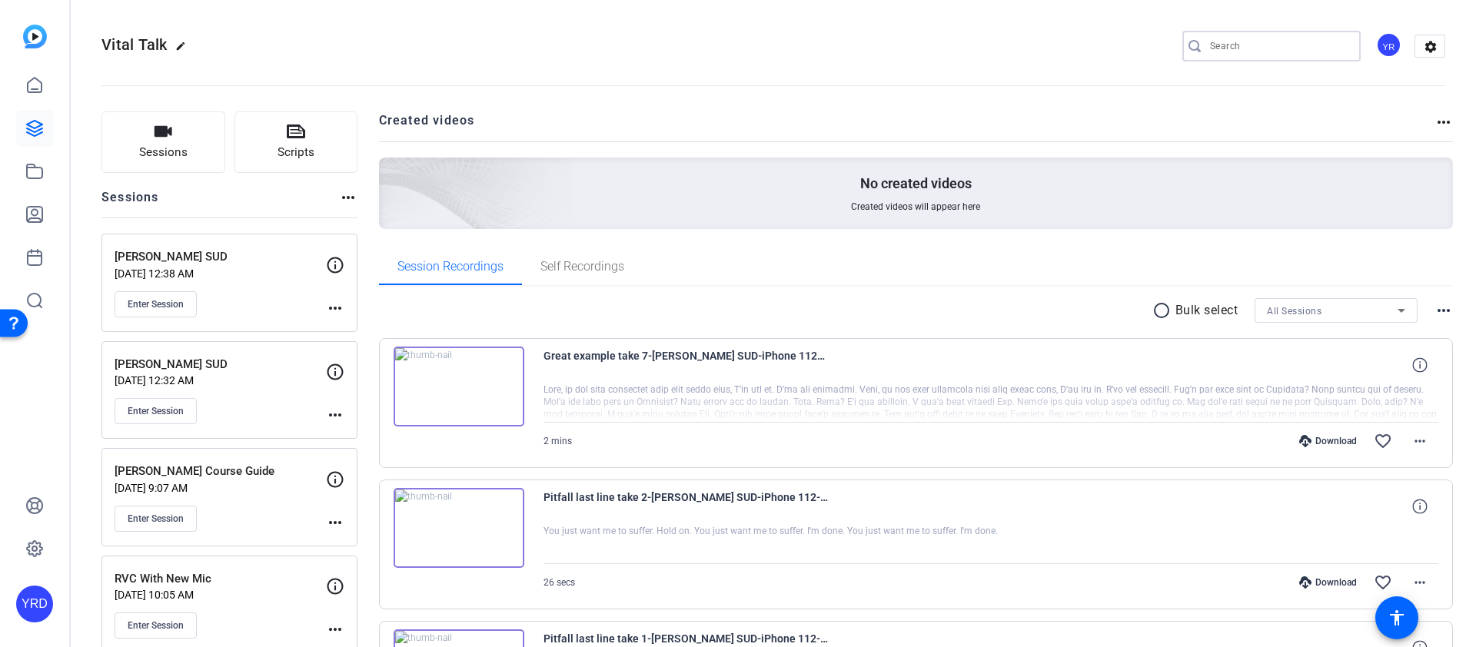
click at [1262, 48] on input "Search" at bounding box center [1279, 46] width 138 height 18
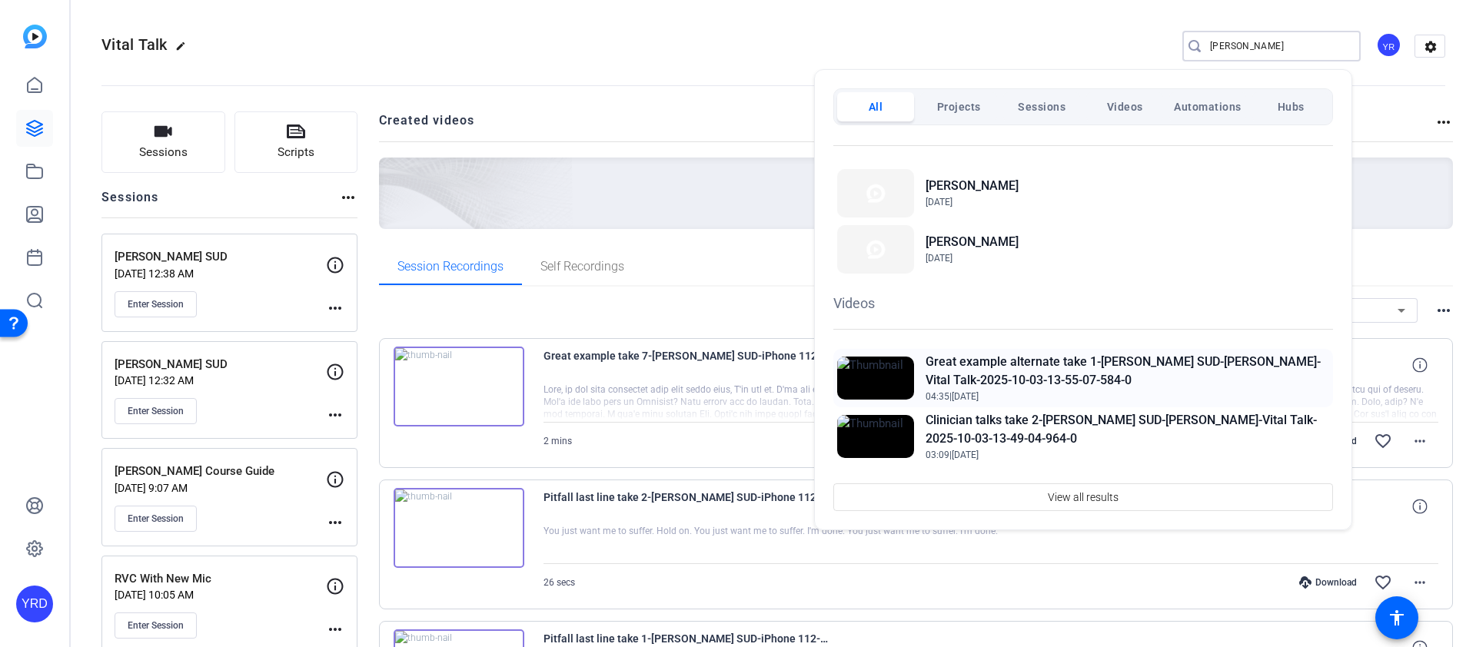
scroll to position [121, 0]
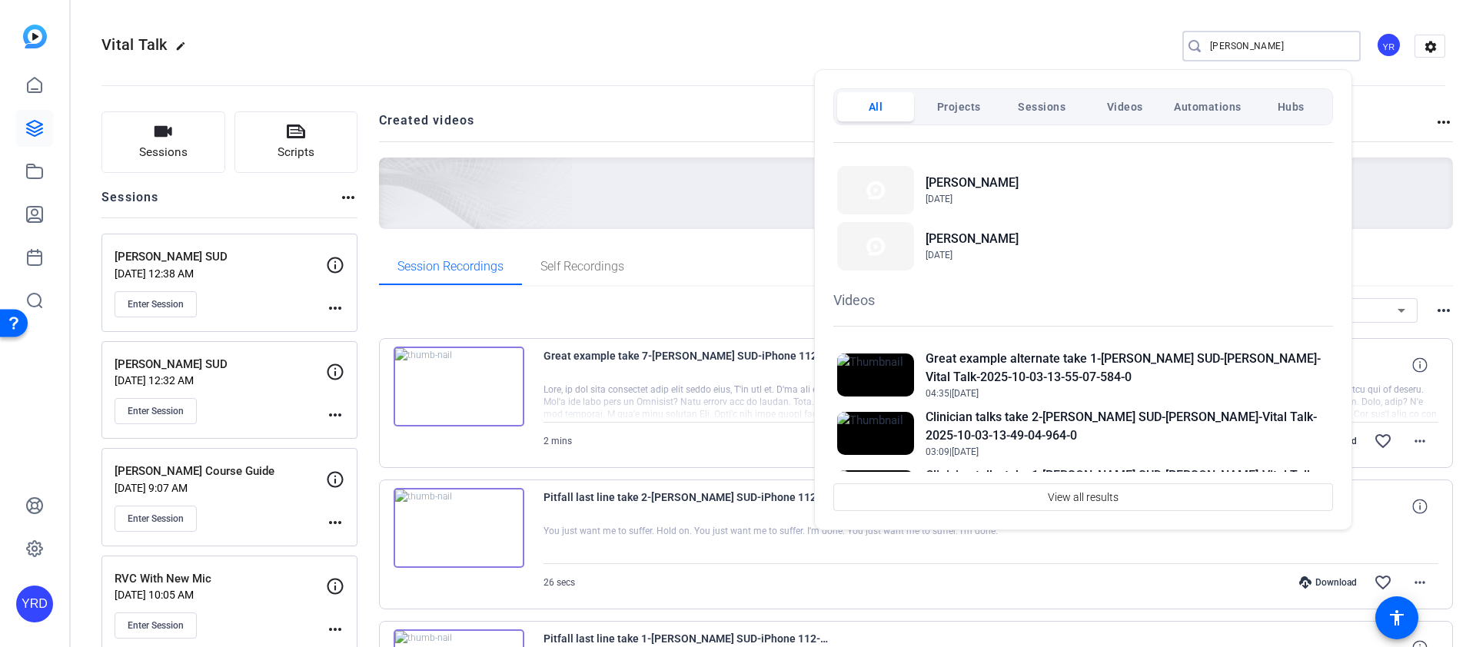
type input "gretchin"
click at [577, 86] on div at bounding box center [738, 323] width 1476 height 647
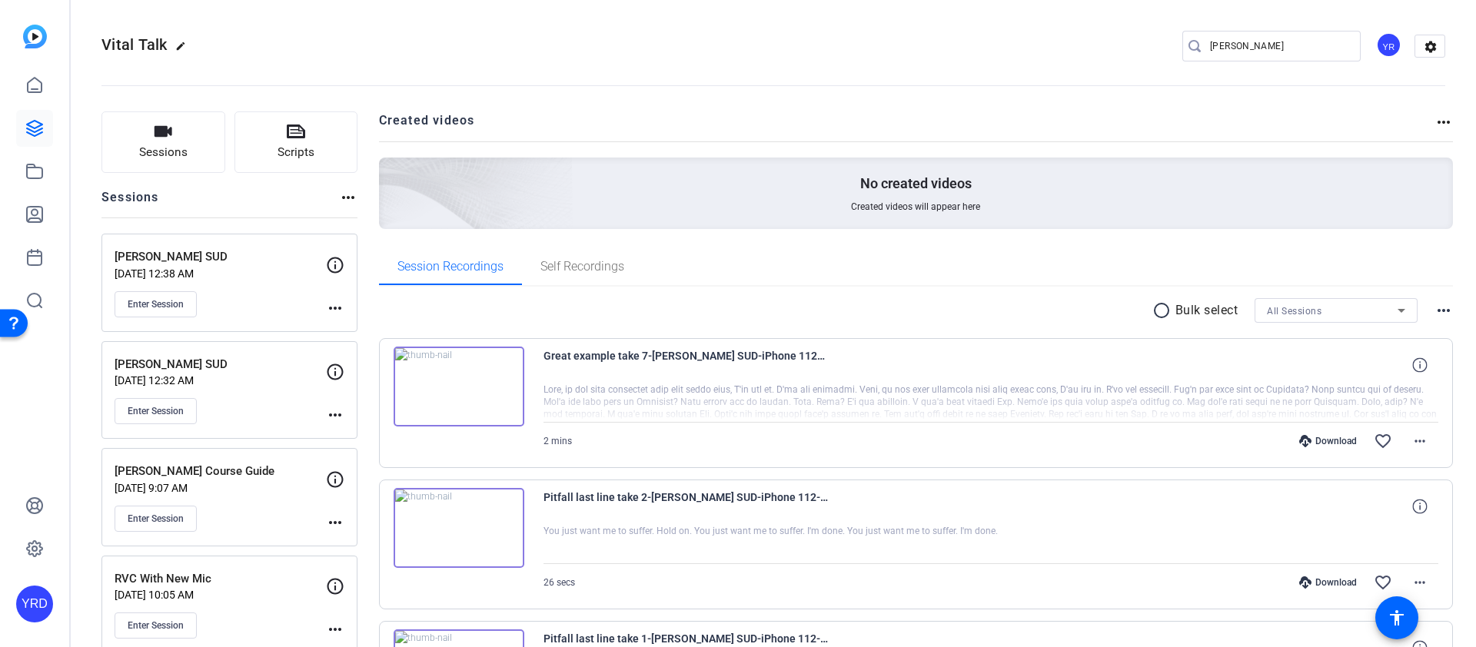
click at [1308, 318] on div "All Sessions" at bounding box center [1332, 310] width 131 height 19
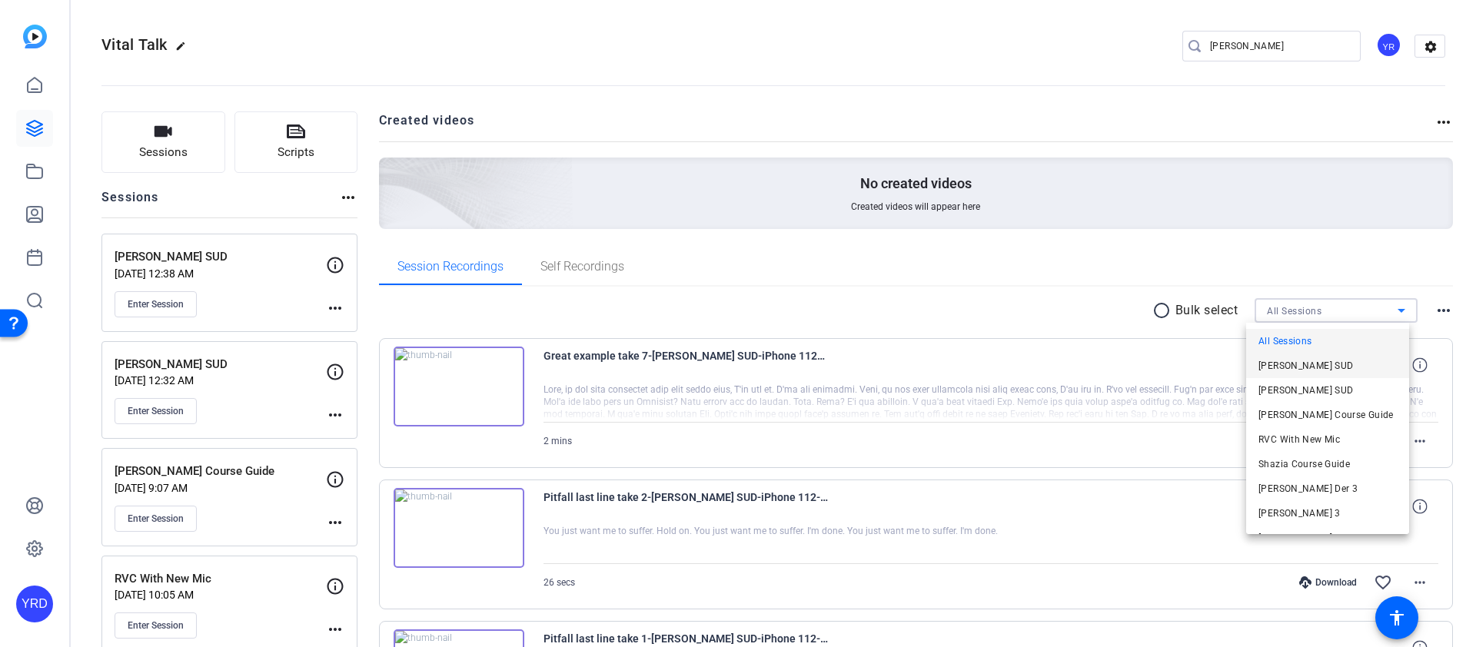
click at [1340, 370] on mat-option "Gretchen Lair SUD" at bounding box center [1328, 366] width 163 height 25
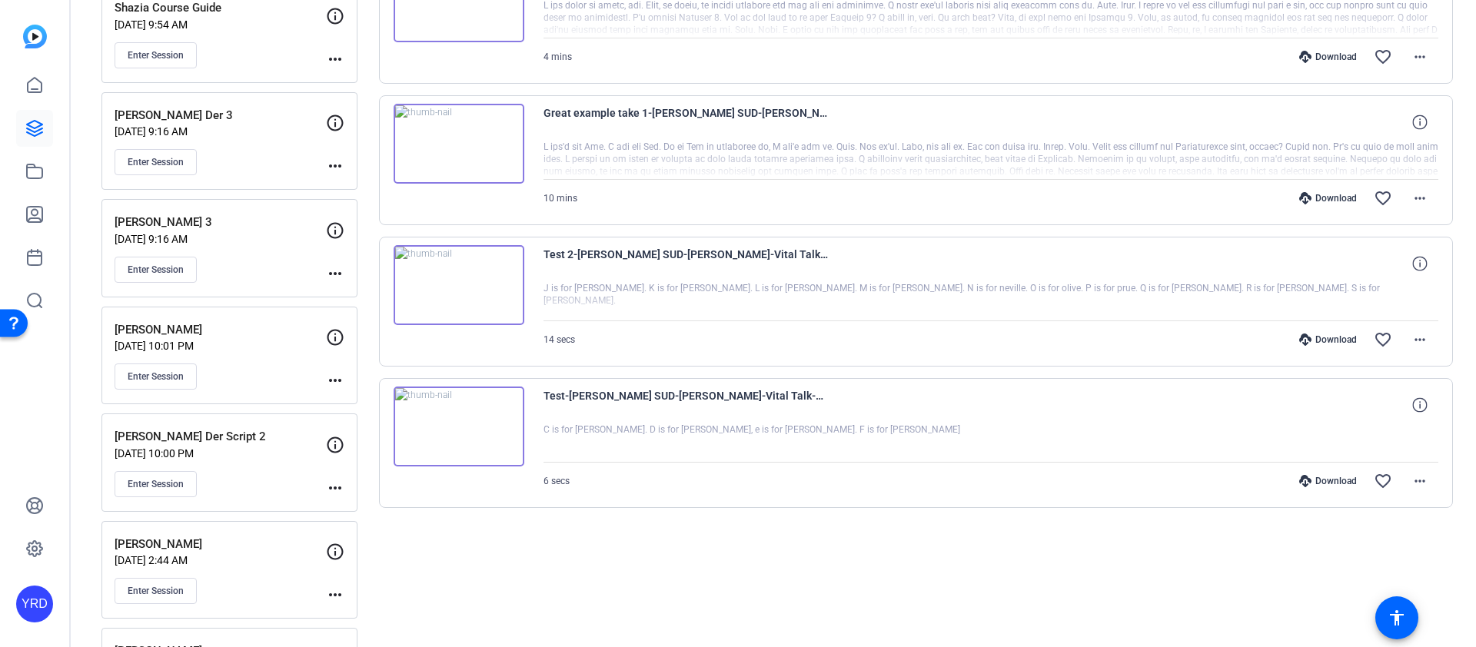
scroll to position [577, 0]
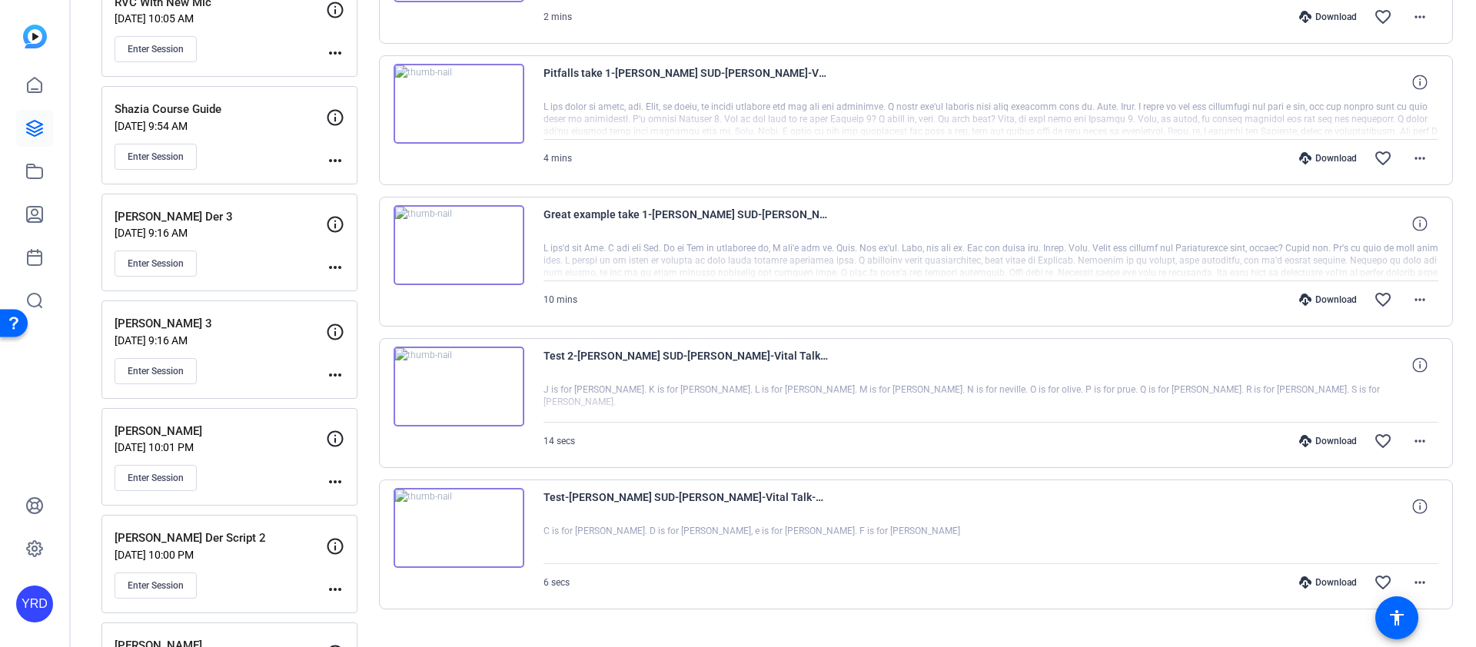
click at [1329, 305] on div "Download" at bounding box center [1328, 300] width 73 height 12
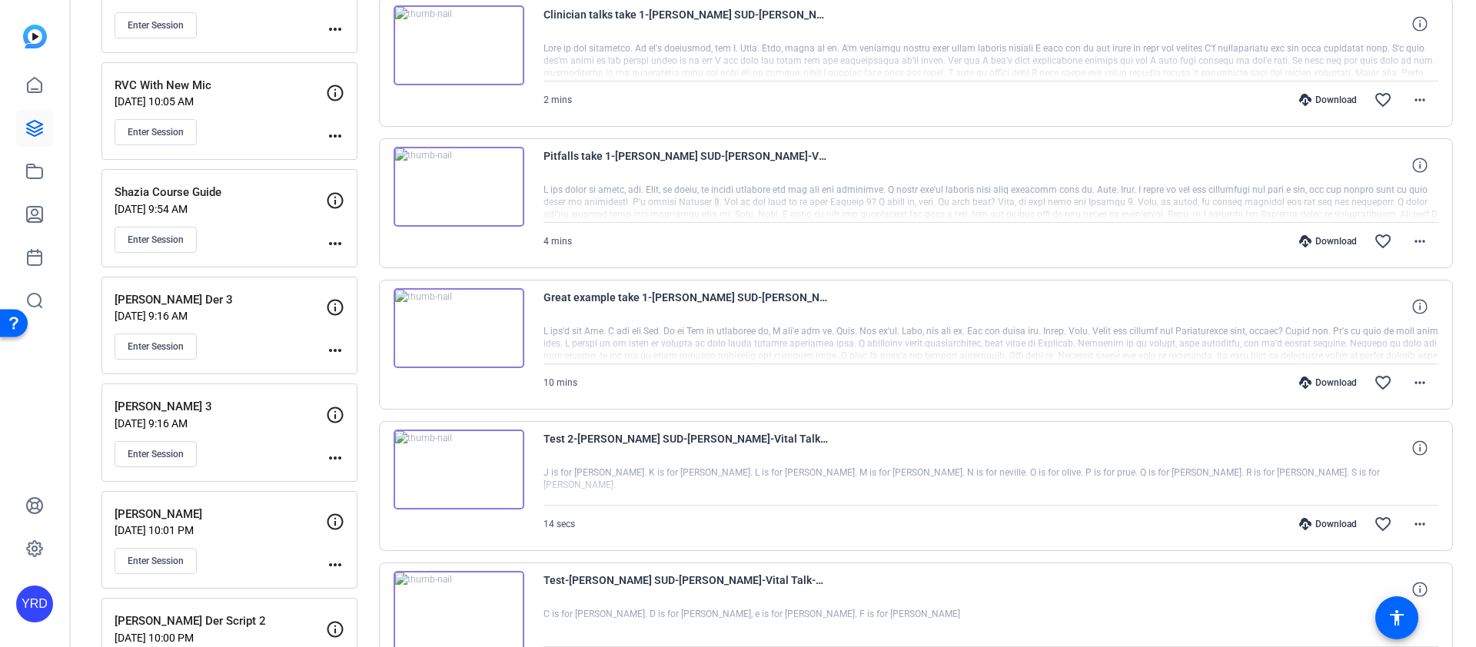
scroll to position [481, 0]
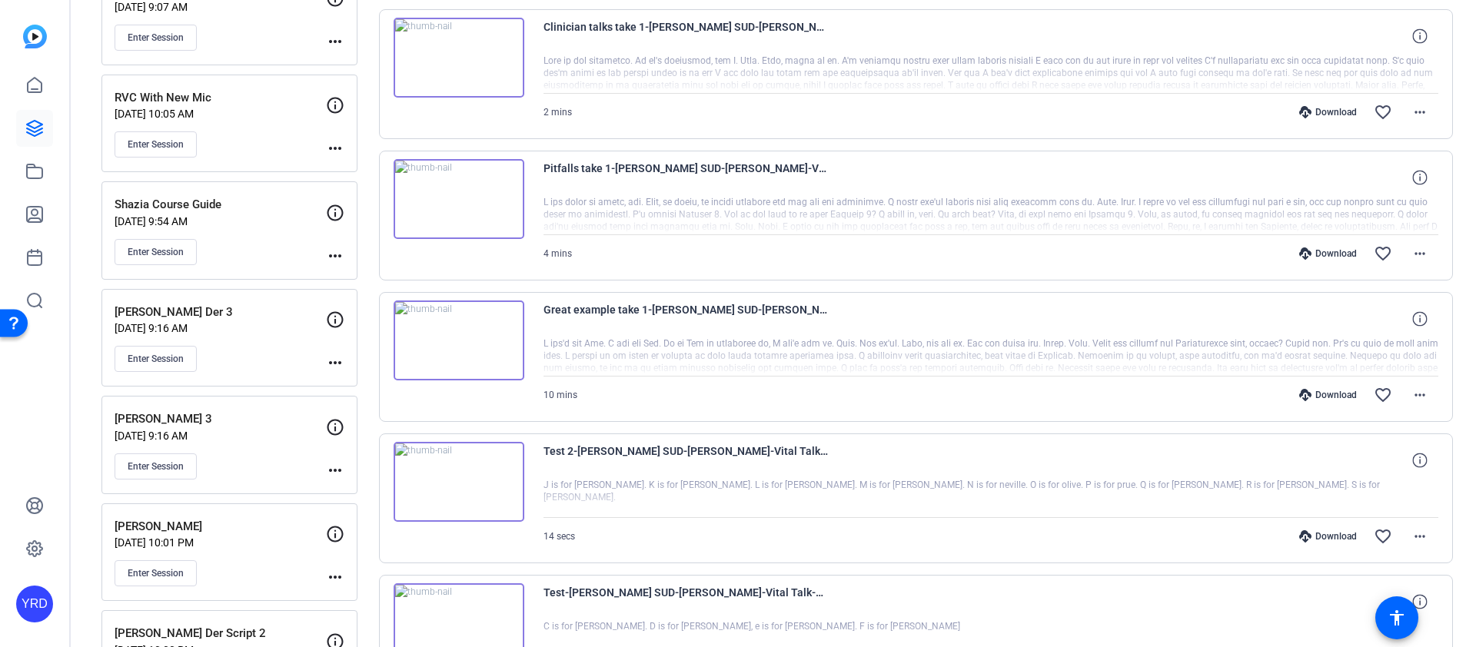
click at [1320, 255] on div "Download" at bounding box center [1328, 254] width 73 height 12
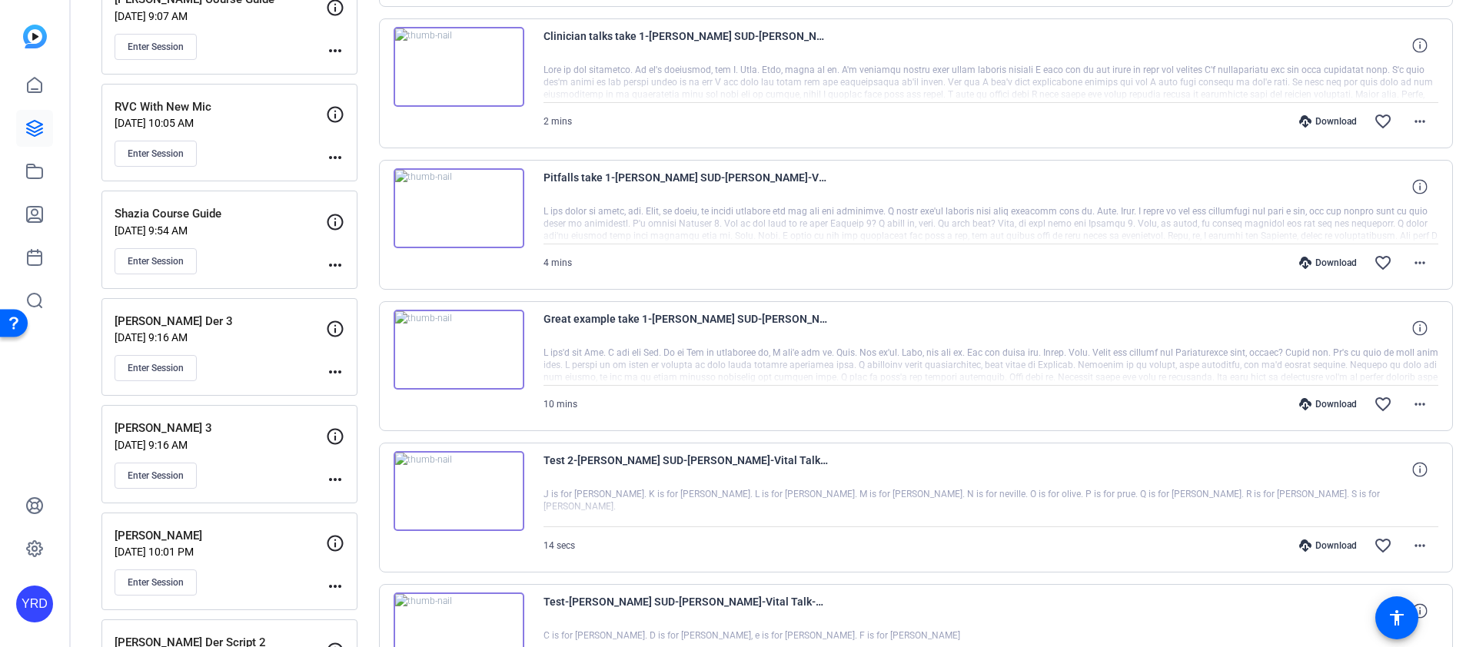
scroll to position [388, 0]
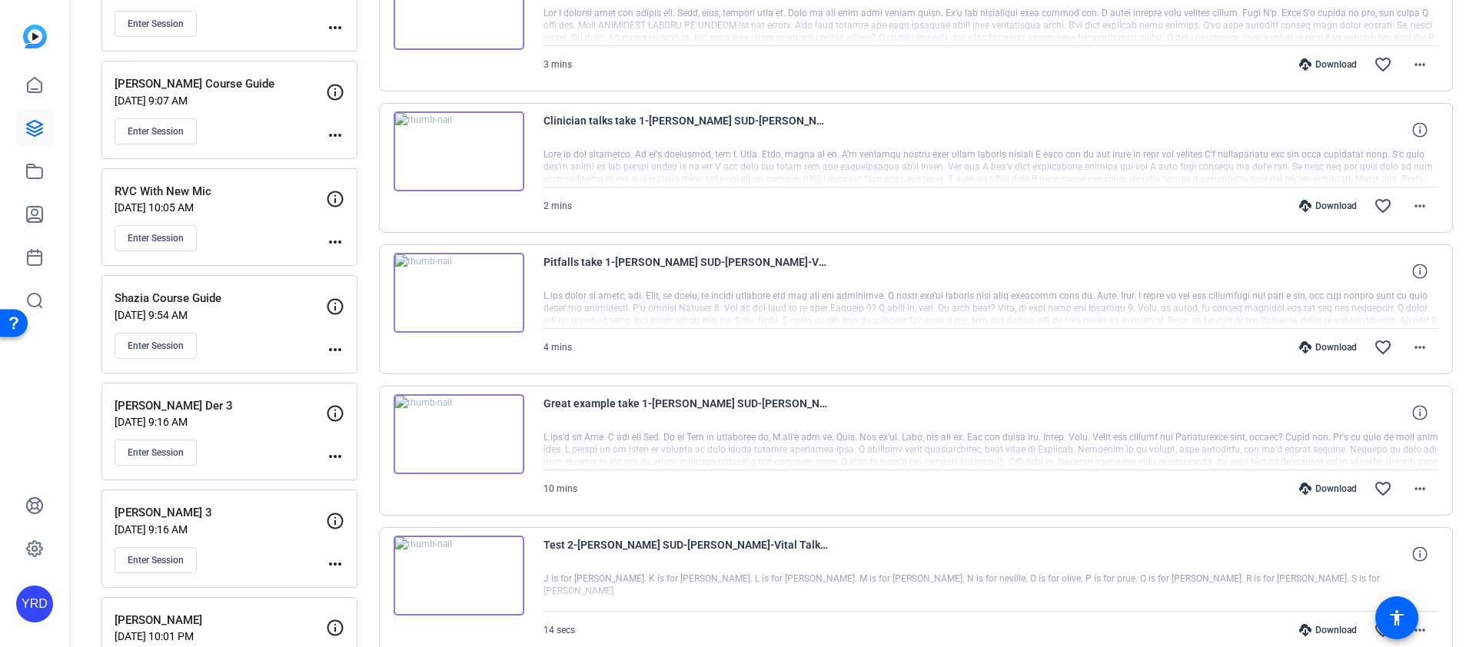
click at [1325, 211] on div "Download" at bounding box center [1328, 206] width 73 height 12
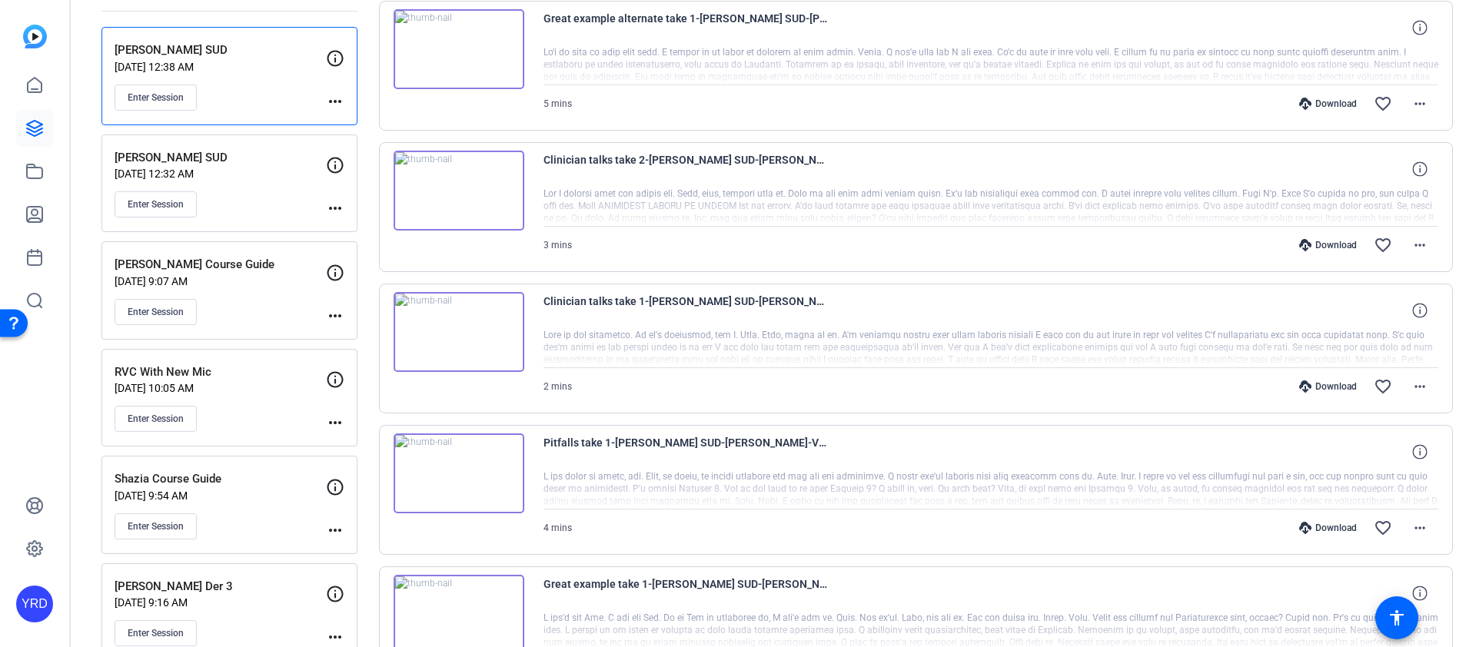
scroll to position [201, 0]
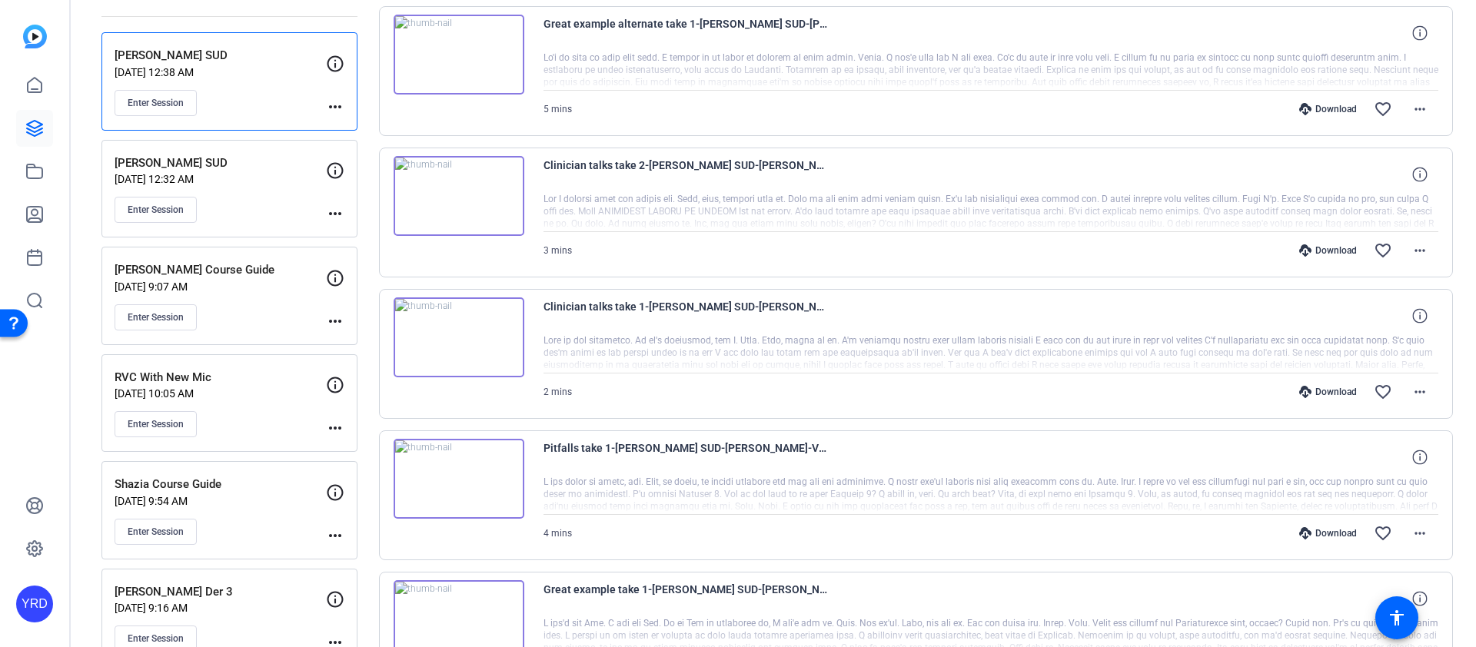
click at [1340, 243] on div "Download favorite_border more_horiz" at bounding box center [1125, 250] width 627 height 37
click at [1326, 246] on div "Download" at bounding box center [1328, 251] width 73 height 12
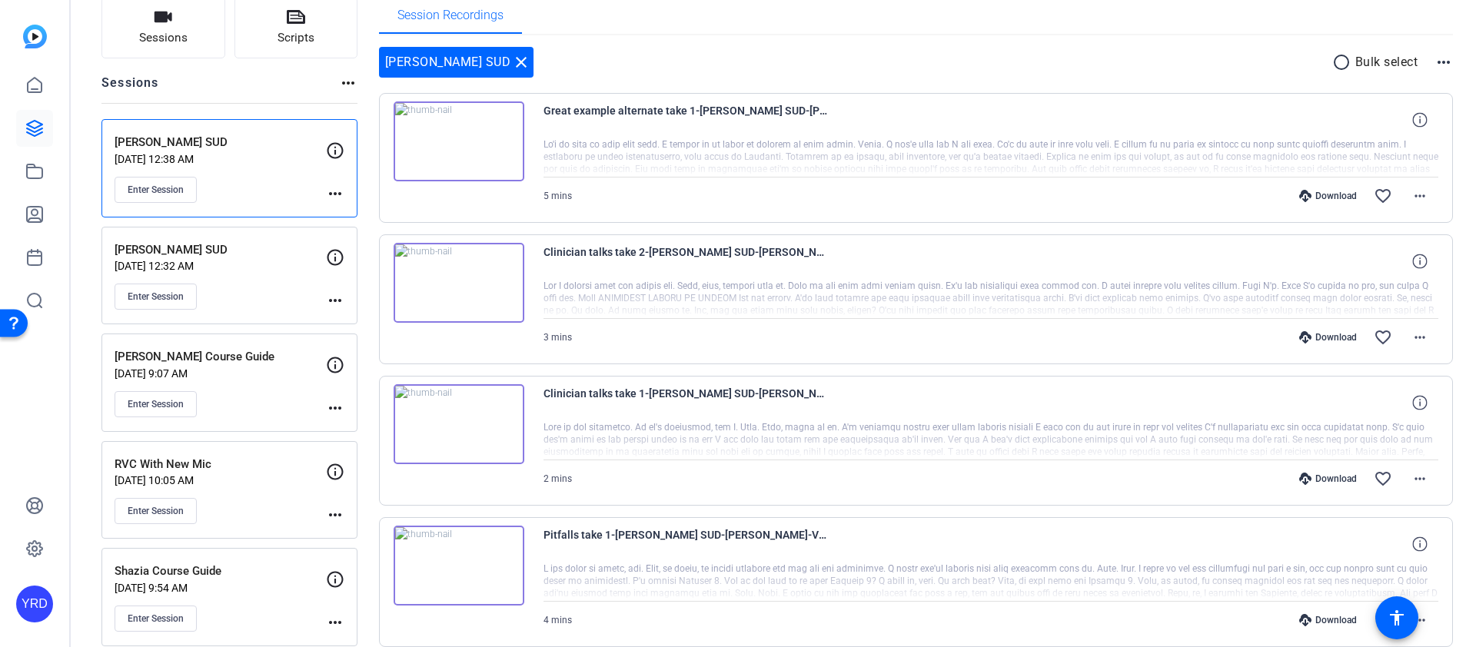
scroll to position [89, 0]
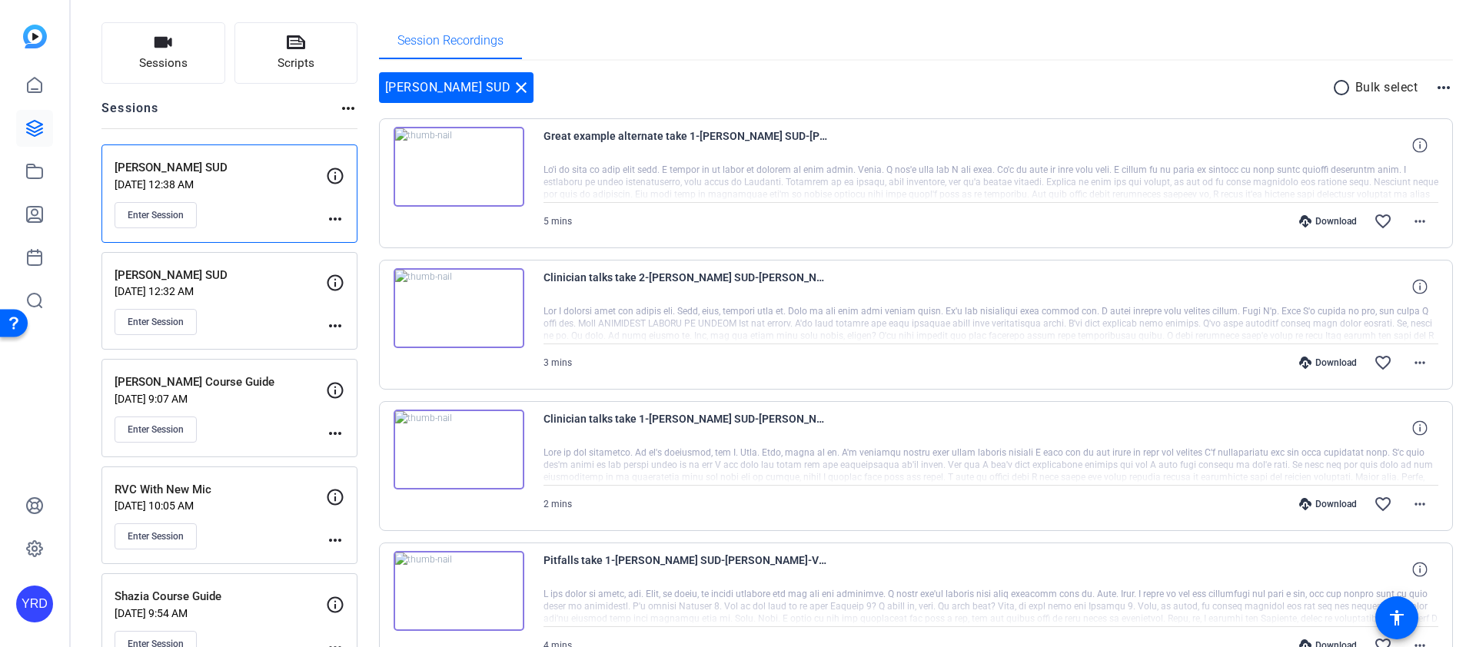
click at [874, 88] on div "Gretchen Lair SUD close radio_button_unchecked Bulk select more_horiz" at bounding box center [916, 87] width 1075 height 31
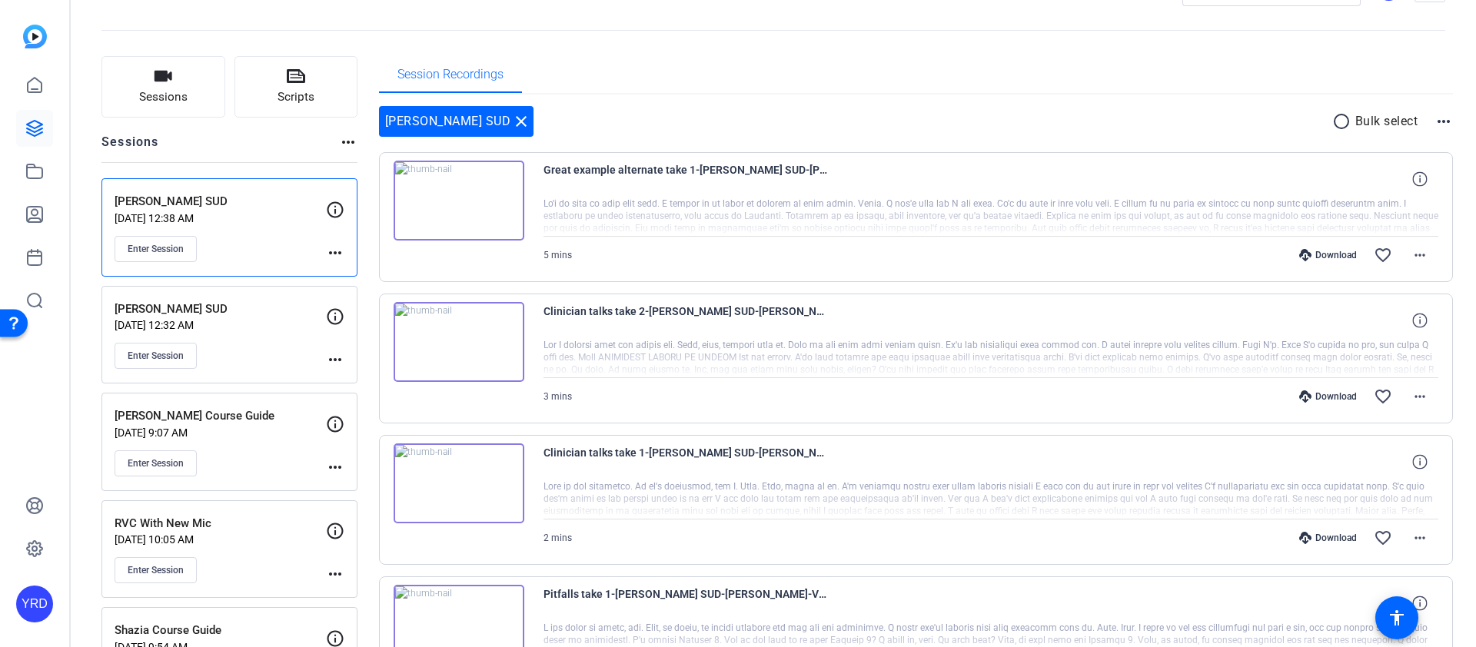
scroll to position [0, 0]
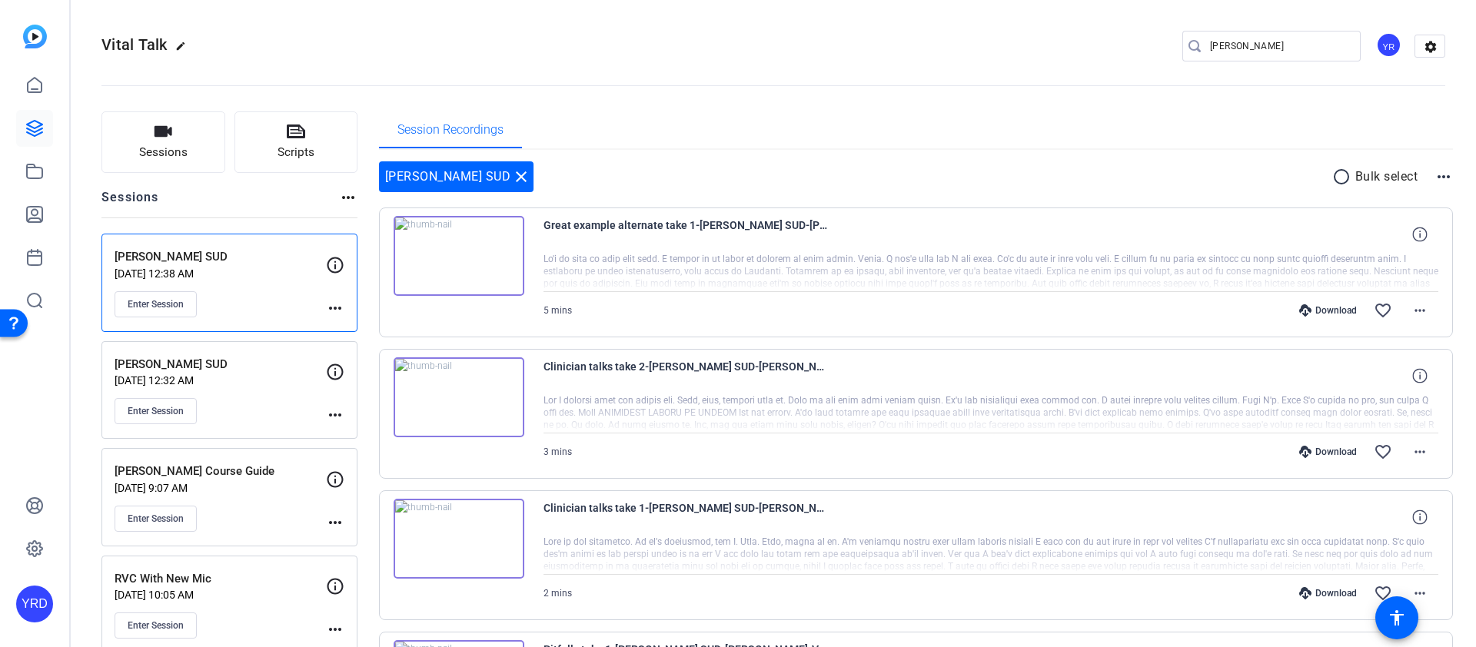
click at [1326, 313] on div "Download" at bounding box center [1328, 311] width 73 height 12
